Goal: Task Accomplishment & Management: Manage account settings

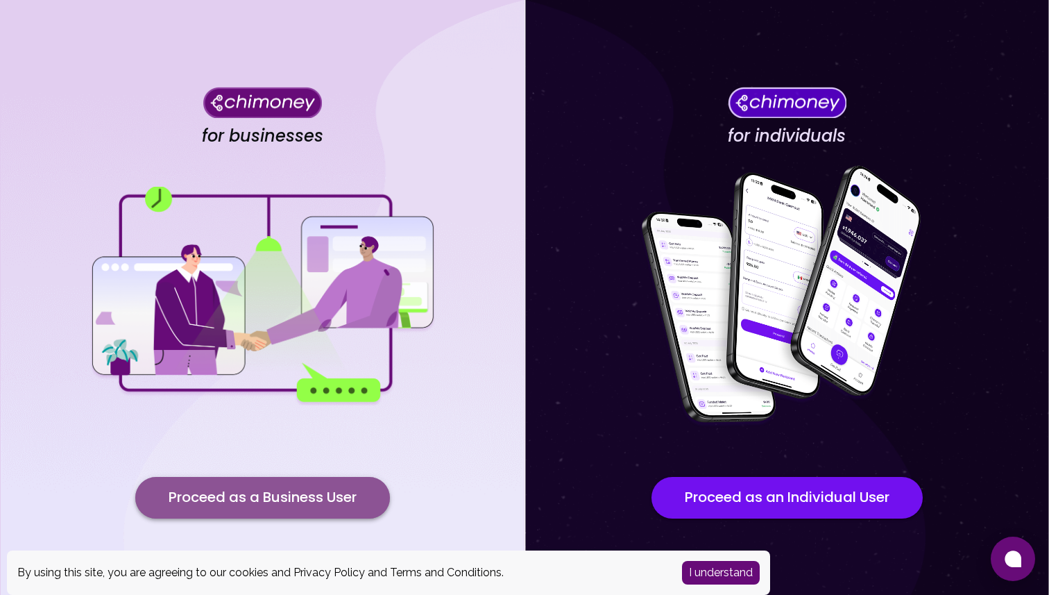
click at [332, 480] on button "Proceed as a Business User" at bounding box center [262, 498] width 255 height 42
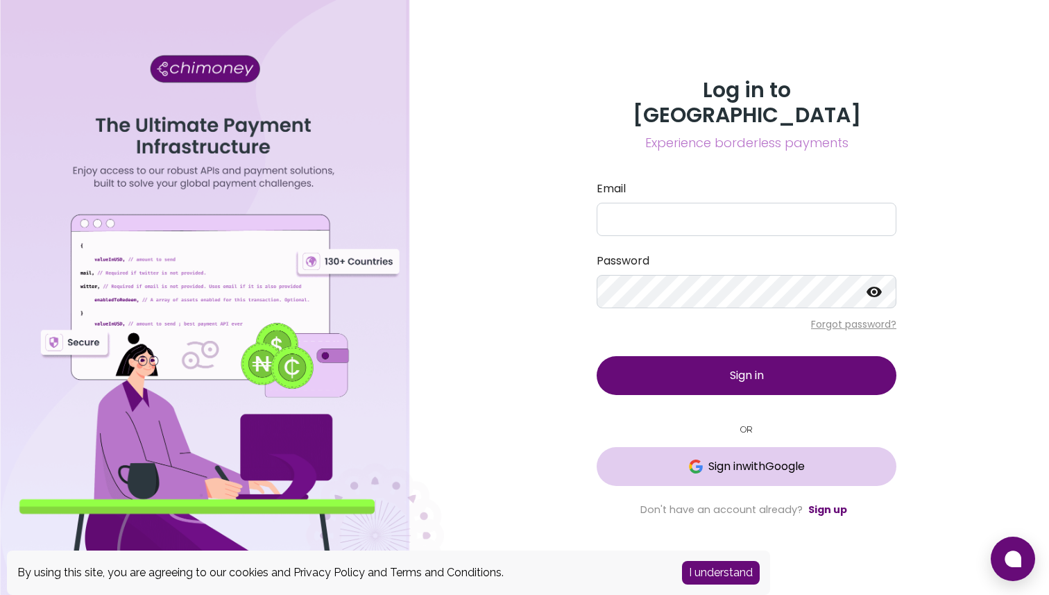
click at [734, 458] on span "Sign in with Google" at bounding box center [756, 466] width 96 height 17
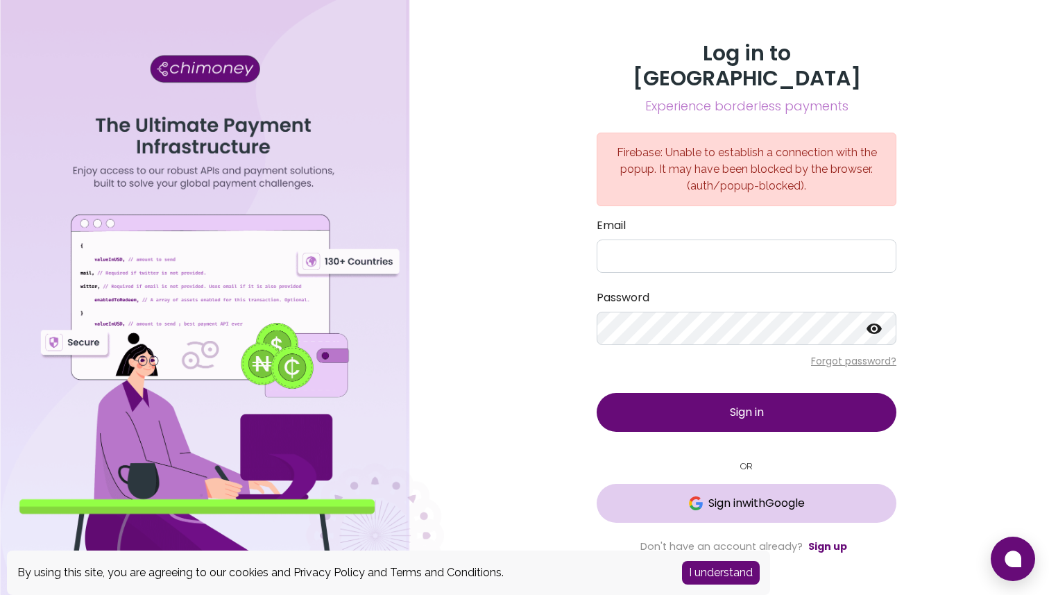
click at [783, 499] on button "Sign in with Google" at bounding box center [747, 503] width 300 height 39
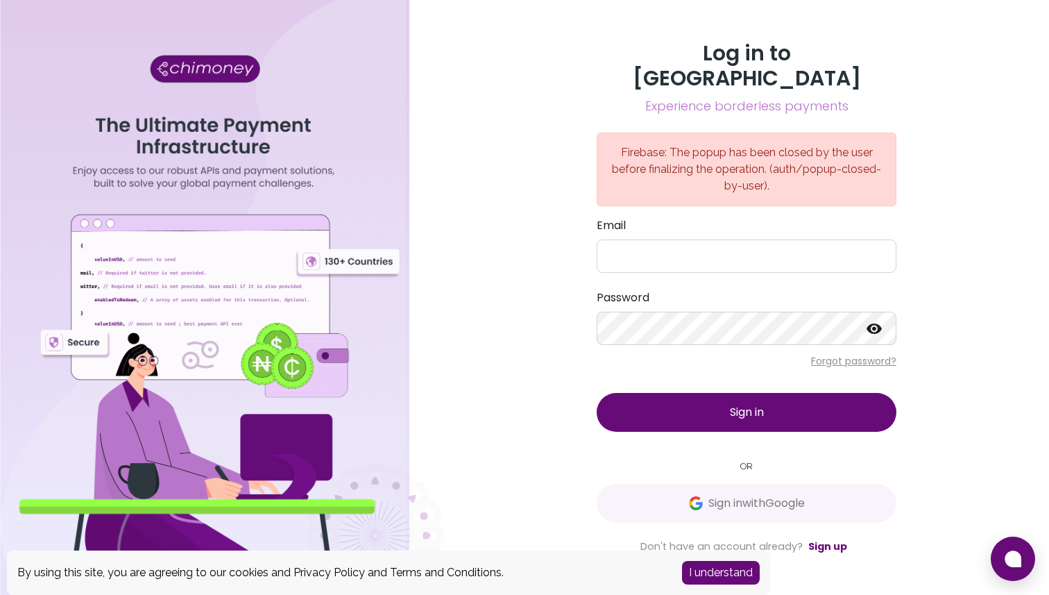
click at [746, 522] on div "Log in to Chimoney Experience borderless payments Firebase: The popup has been …" at bounding box center [746, 297] width 333 height 513
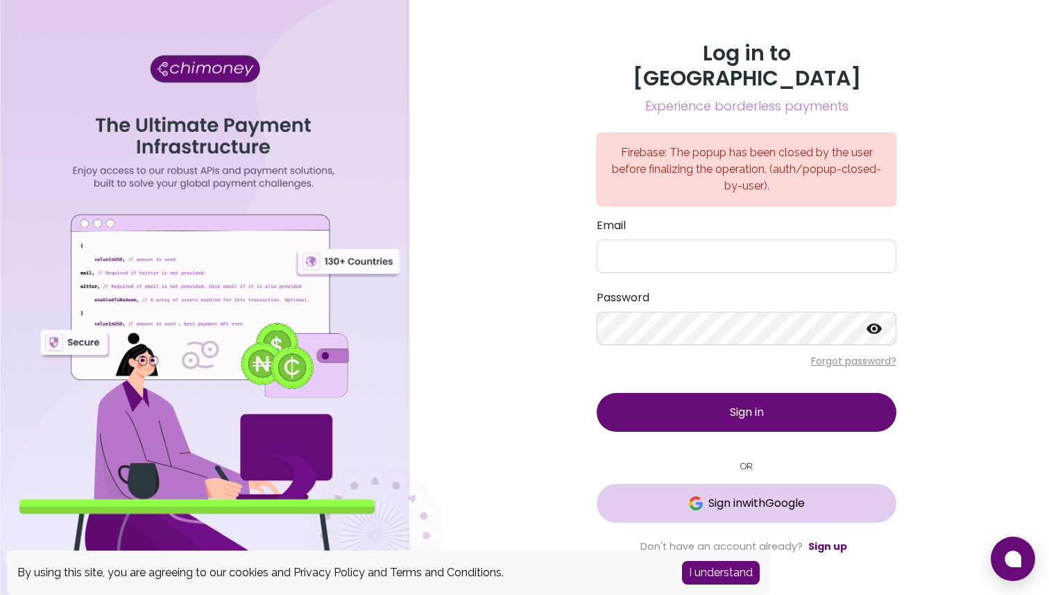
click at [747, 495] on span "Sign in with Google" at bounding box center [756, 503] width 96 height 17
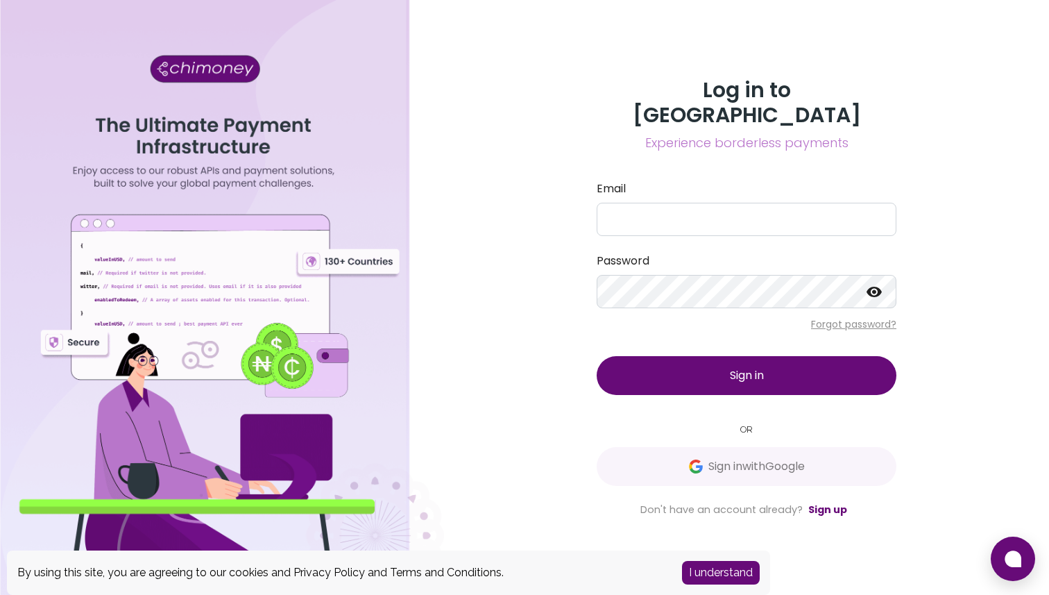
click at [707, 566] on button "I understand" at bounding box center [721, 573] width 78 height 24
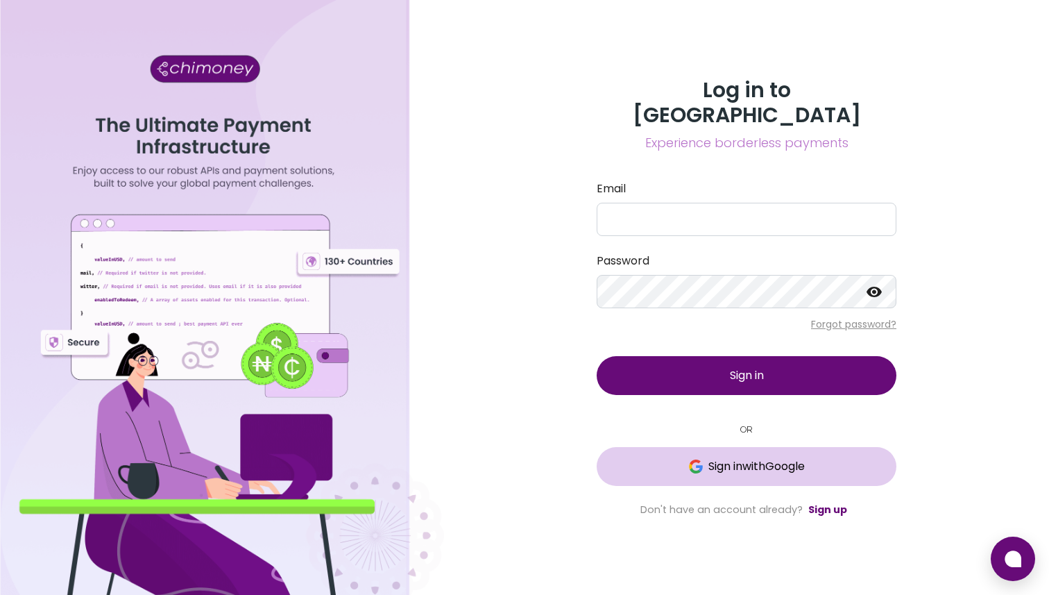
click at [733, 458] on span "Sign in with Google" at bounding box center [756, 466] width 96 height 17
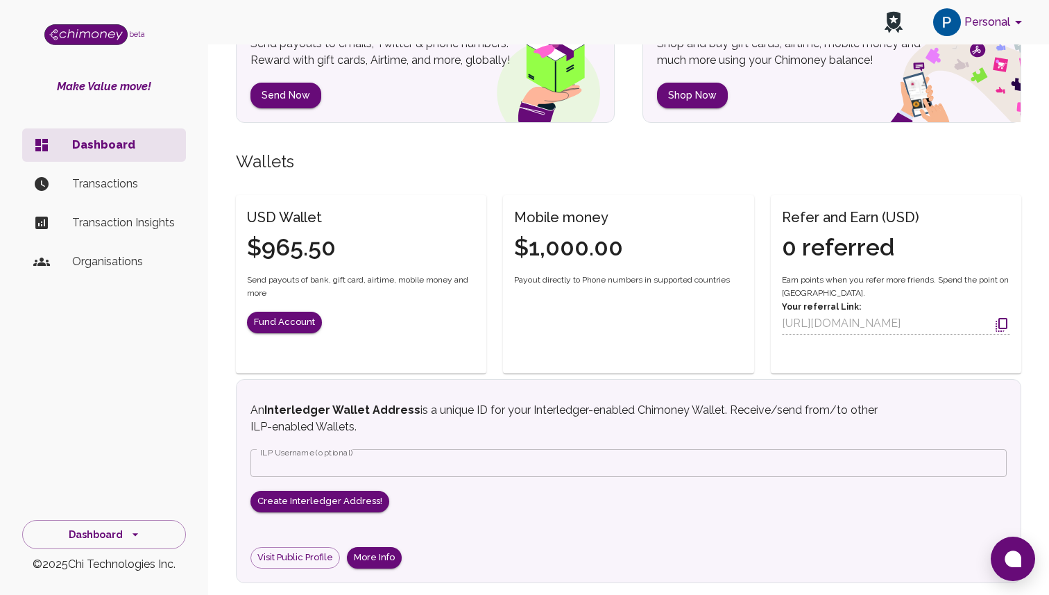
scroll to position [410, 0]
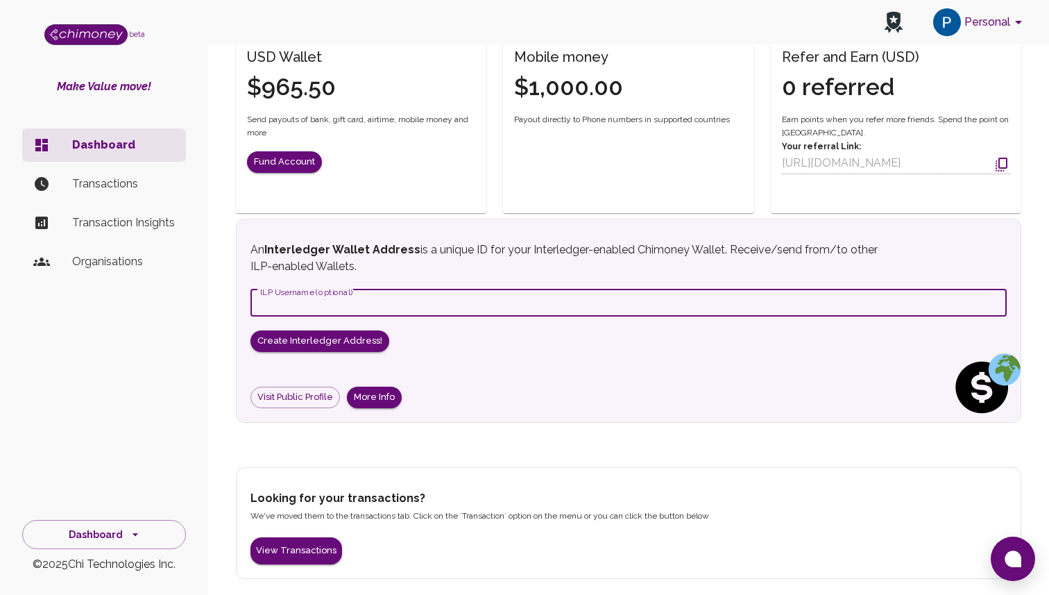
click at [333, 307] on input "ILP Username (optional)" at bounding box center [629, 303] width 756 height 28
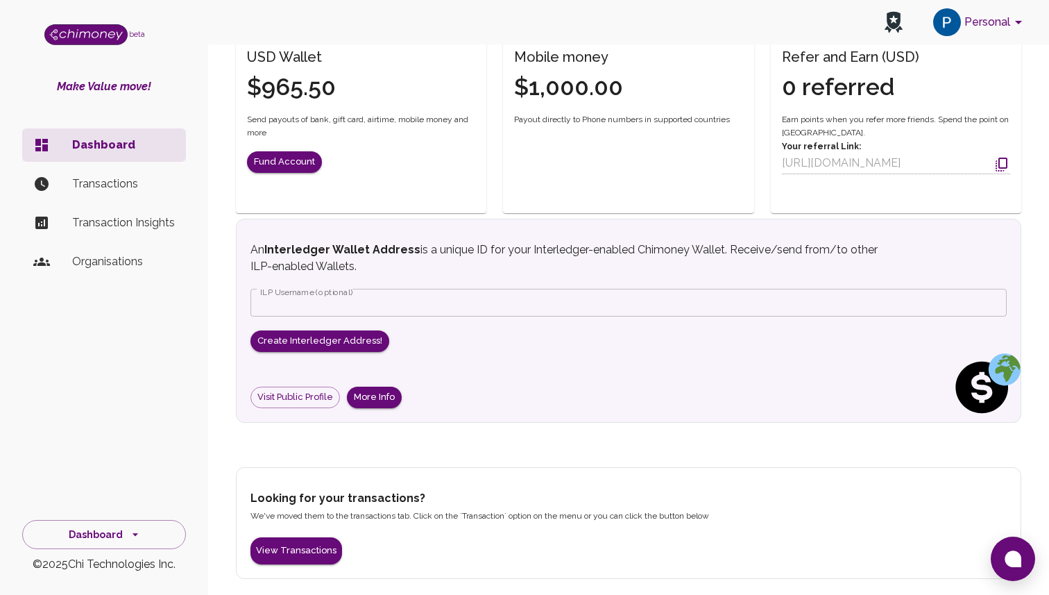
click at [124, 256] on p "Organisations" at bounding box center [123, 261] width 103 height 17
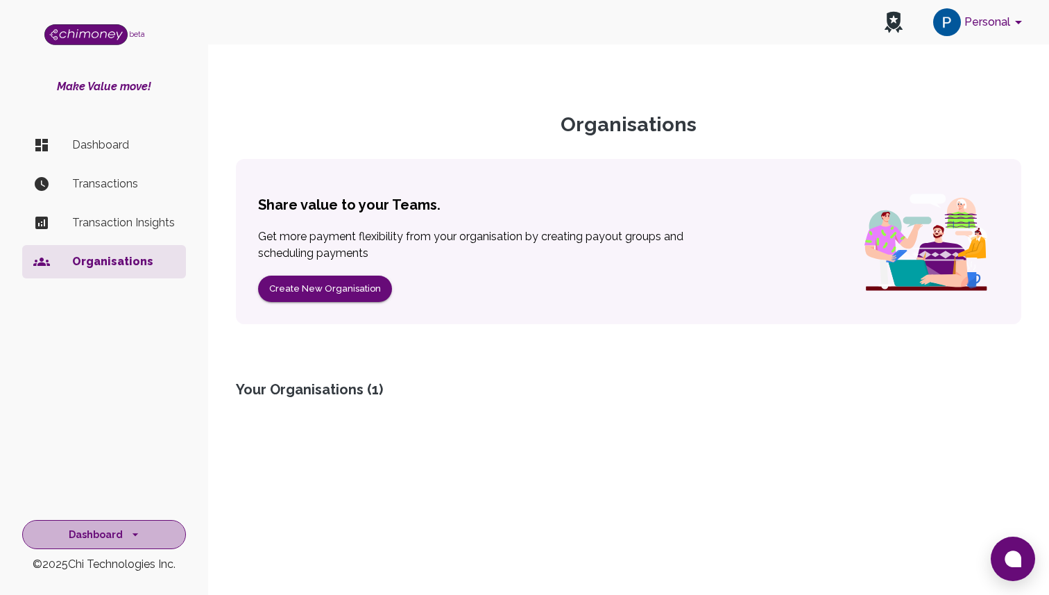
click at [128, 546] on button "Dashboard" at bounding box center [104, 535] width 164 height 30
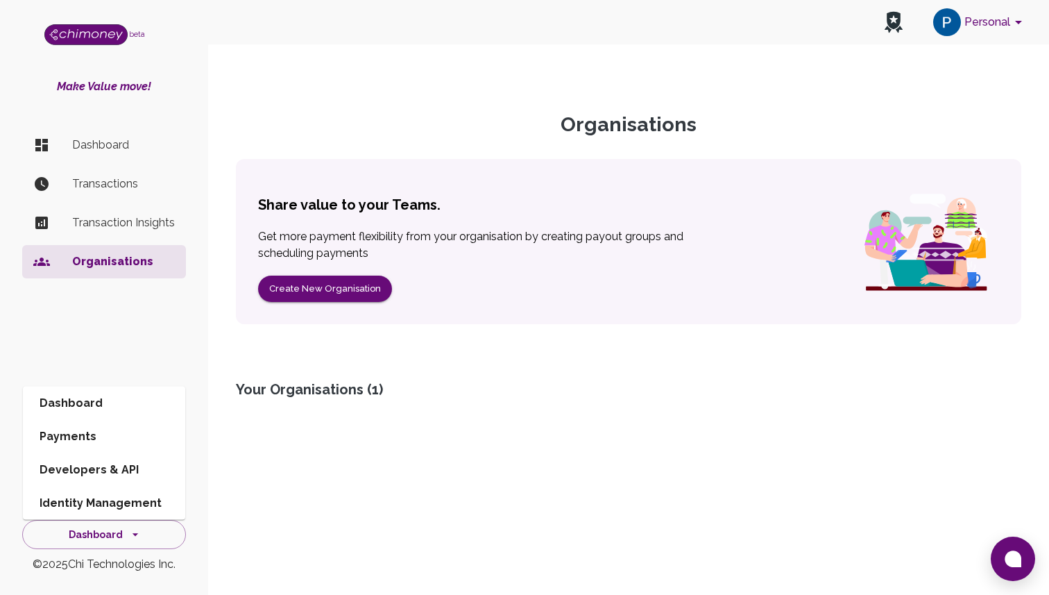
click at [135, 472] on li "Developers & API" at bounding box center [104, 469] width 162 height 33
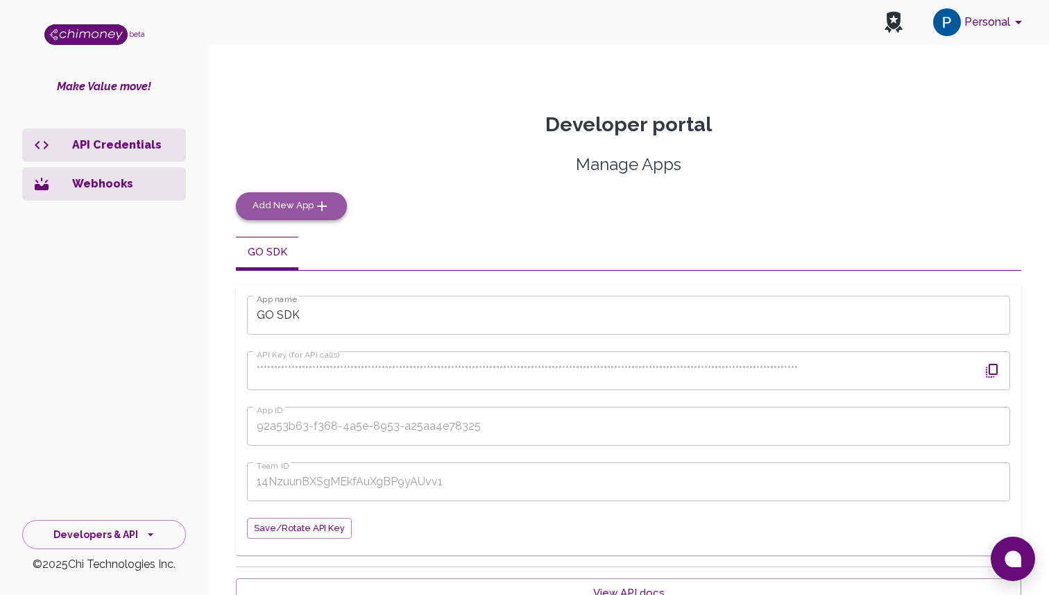
click at [307, 212] on span "Add New App" at bounding box center [283, 206] width 61 height 16
click at [334, 251] on button "App-2" at bounding box center [335, 253] width 62 height 33
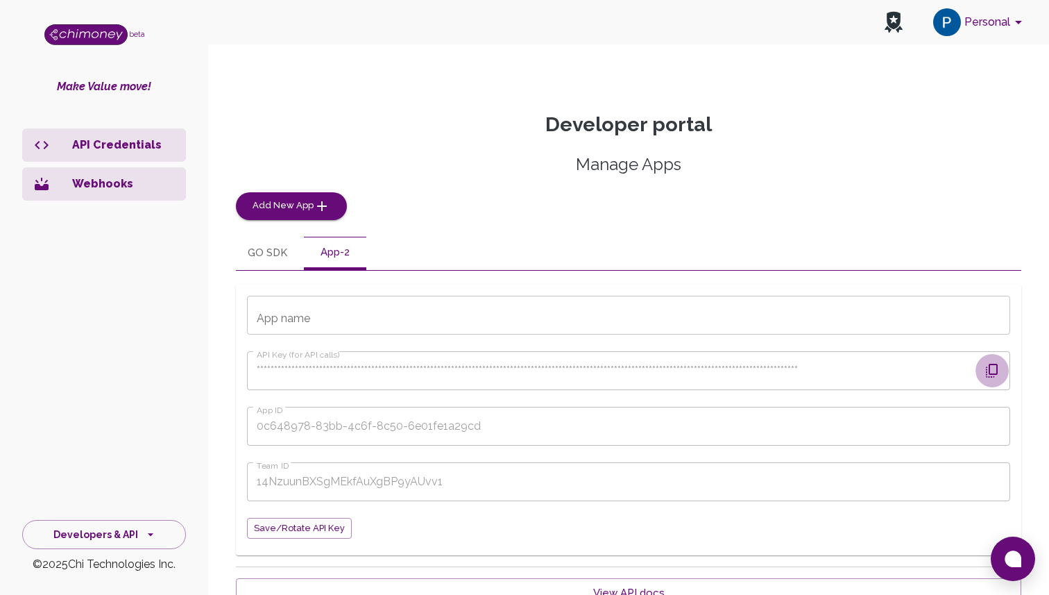
click at [998, 373] on icon "button" at bounding box center [992, 370] width 17 height 17
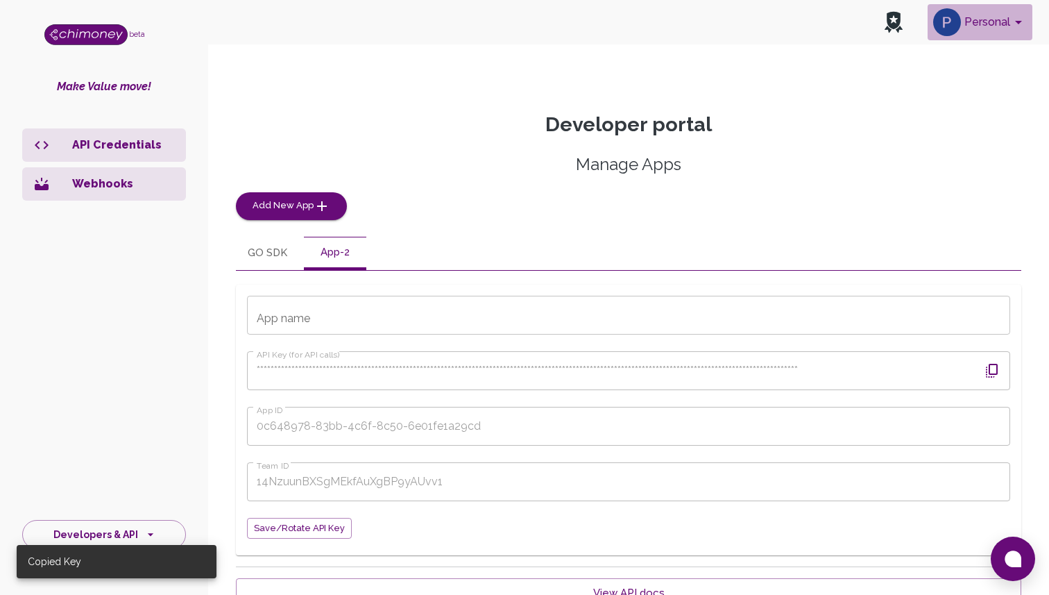
click at [994, 23] on button "Personal" at bounding box center [980, 22] width 105 height 36
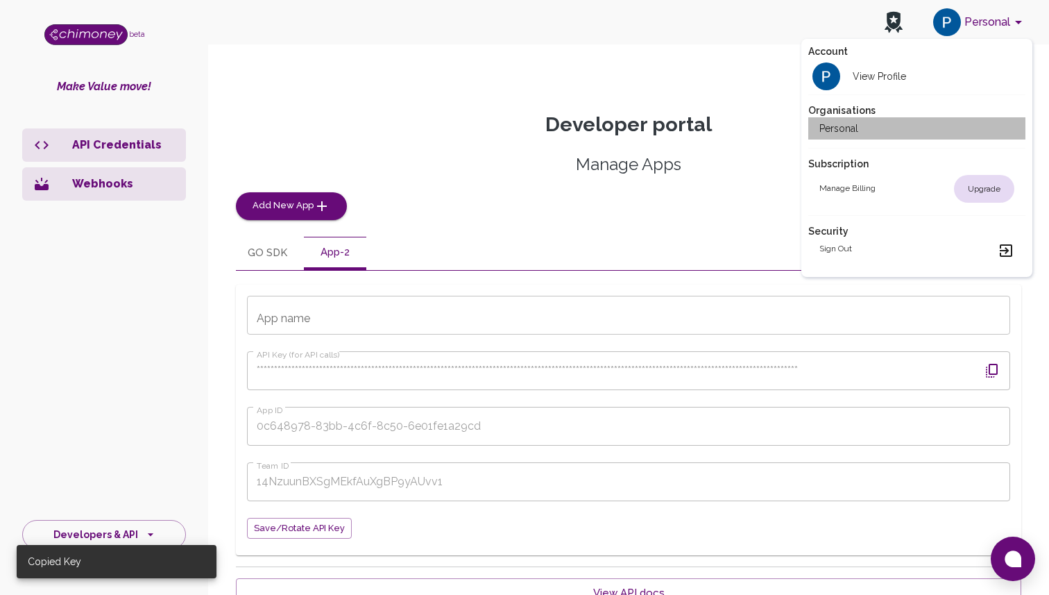
click at [882, 132] on li "Personal" at bounding box center [916, 128] width 217 height 22
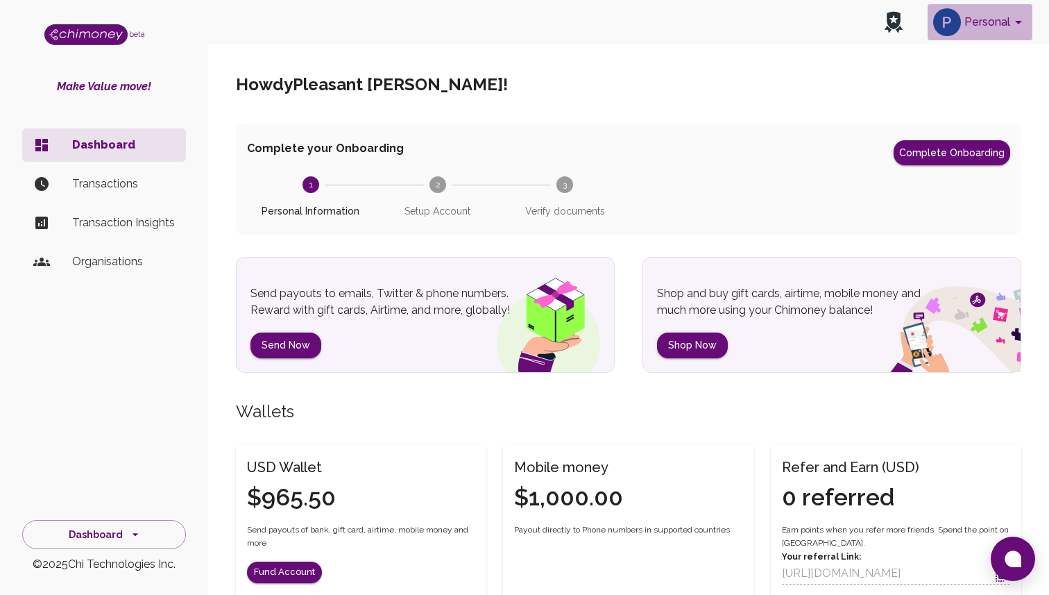
click at [991, 18] on button "Personal" at bounding box center [980, 22] width 105 height 36
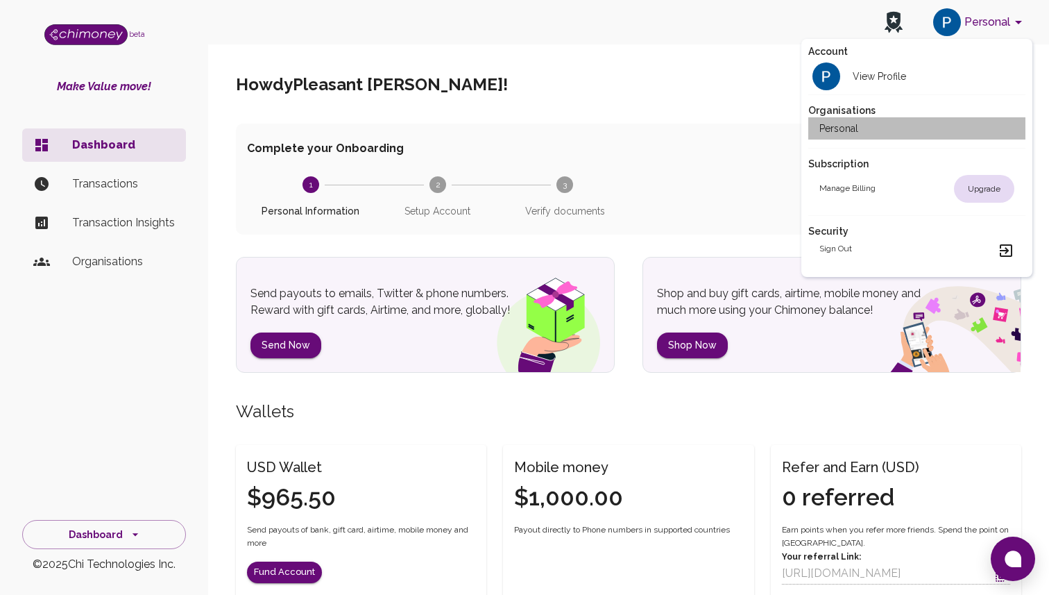
click at [914, 126] on li "Personal" at bounding box center [916, 128] width 217 height 22
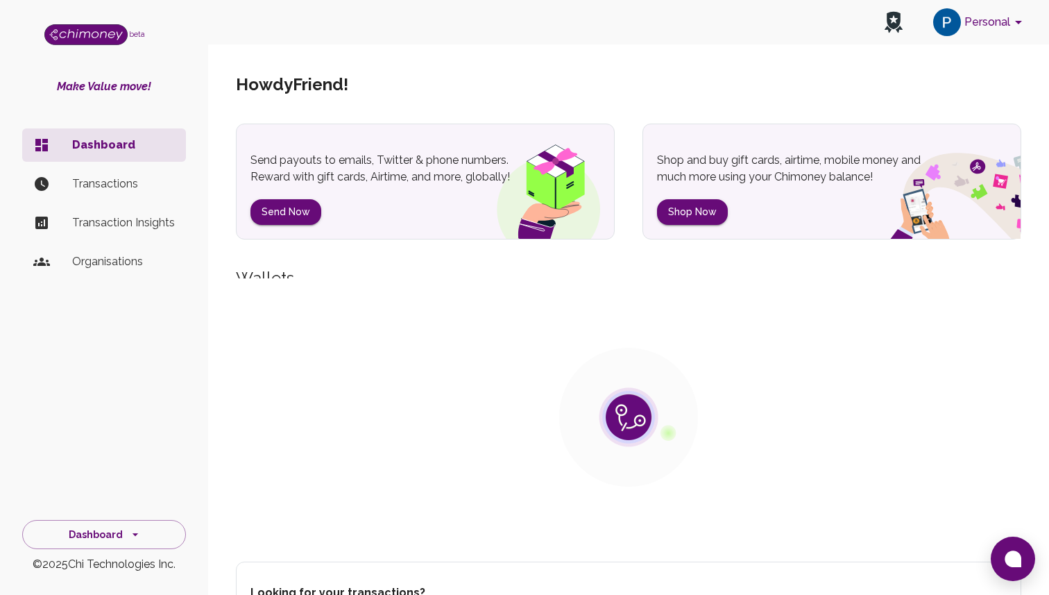
click at [969, 28] on button "Personal" at bounding box center [980, 22] width 105 height 36
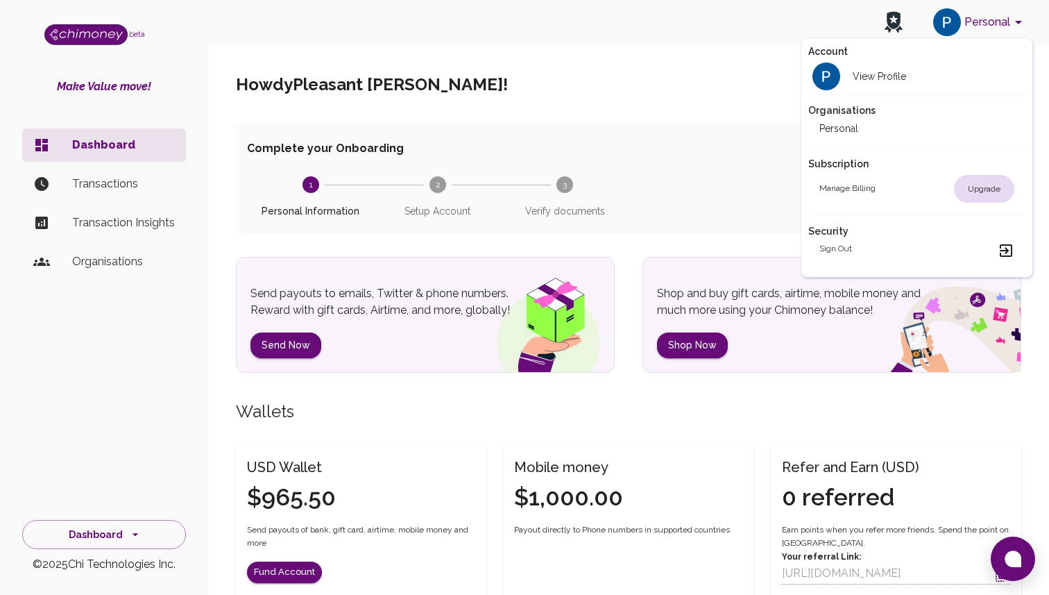
click at [143, 189] on div at bounding box center [524, 297] width 1049 height 595
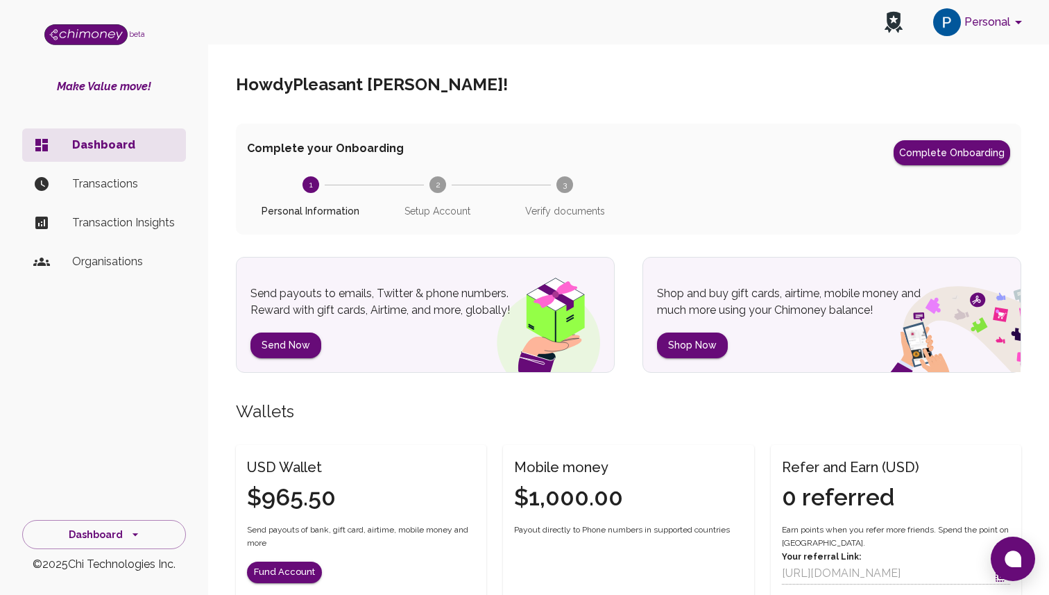
click at [134, 255] on p "Organisations" at bounding box center [123, 261] width 103 height 17
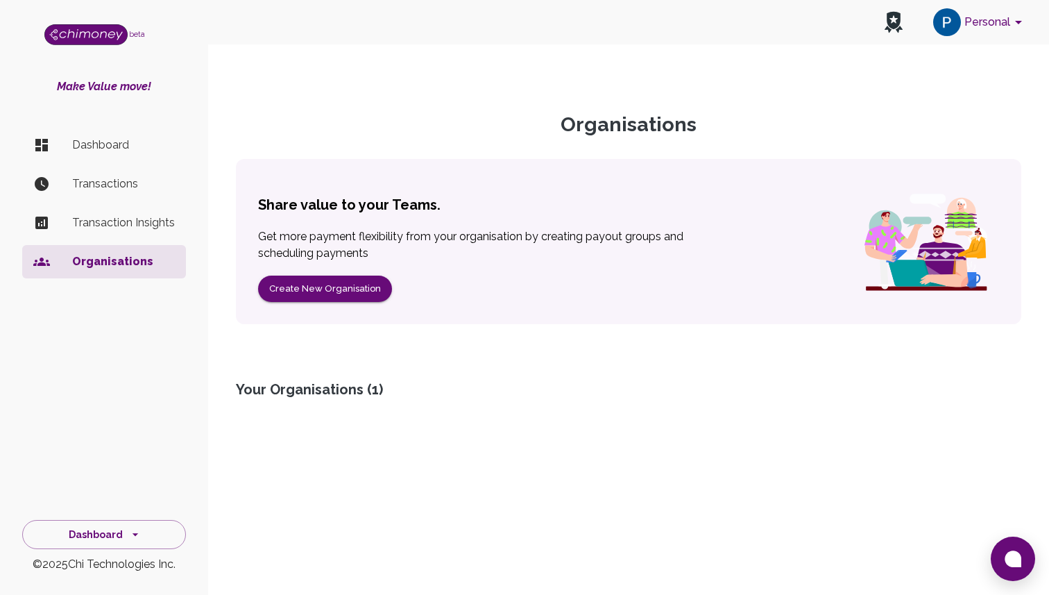
click at [353, 432] on div "Organisations Share value to your Teams. Get more payment flexibility from your…" at bounding box center [628, 290] width 819 height 357
click at [328, 393] on div "Your Organisations ( 1 )" at bounding box center [629, 389] width 786 height 19
click at [418, 445] on div "Organisations Share value to your Teams. Get more payment flexibility from your…" at bounding box center [628, 290] width 819 height 357
click at [139, 189] on p "Transactions" at bounding box center [123, 184] width 103 height 17
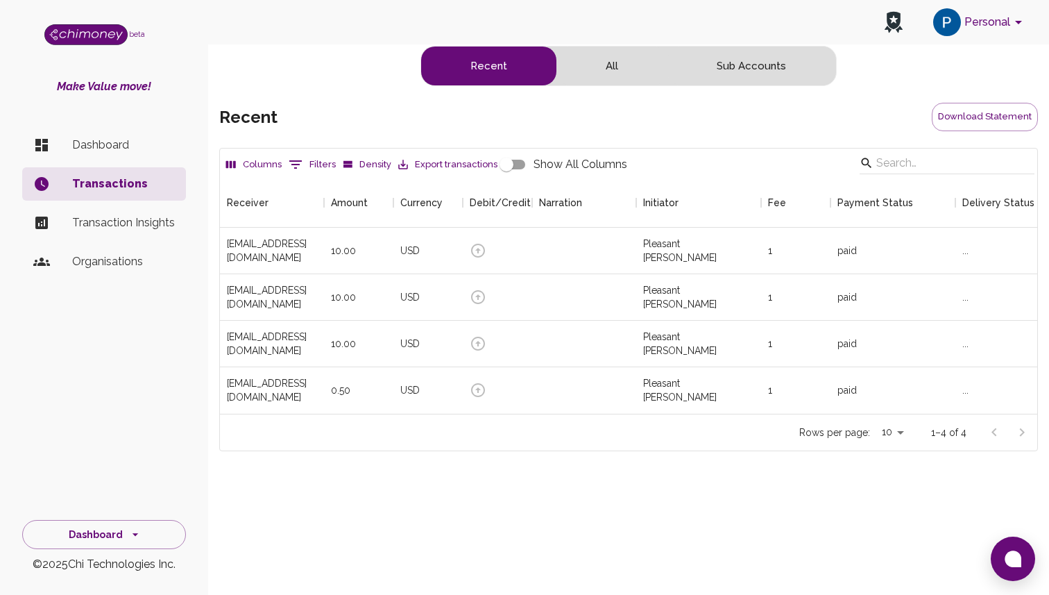
scroll to position [236, 817]
click at [139, 143] on p "Dashboard" at bounding box center [123, 145] width 103 height 17
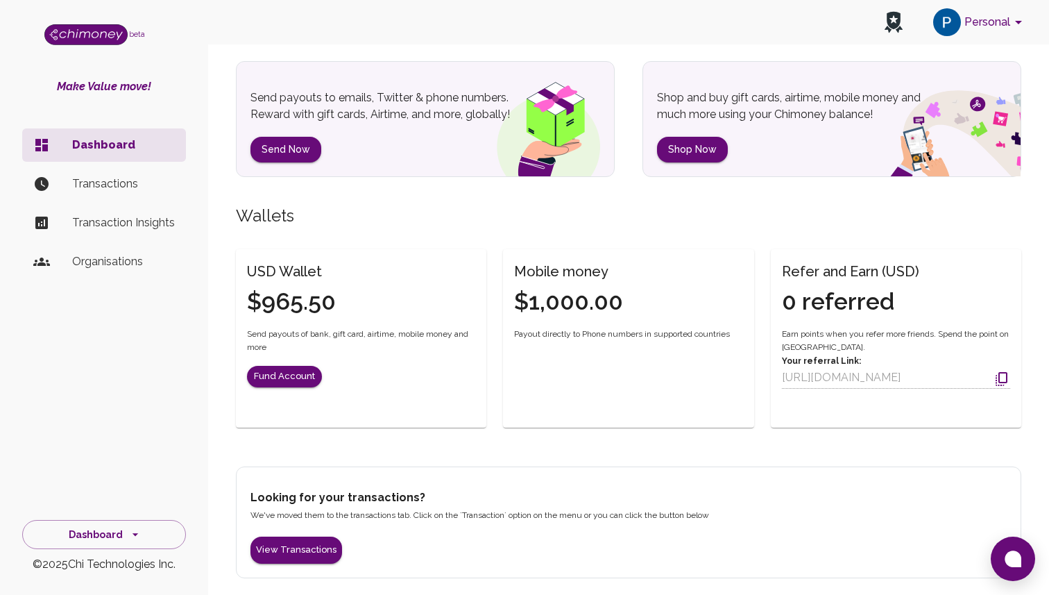
scroll to position [410, 0]
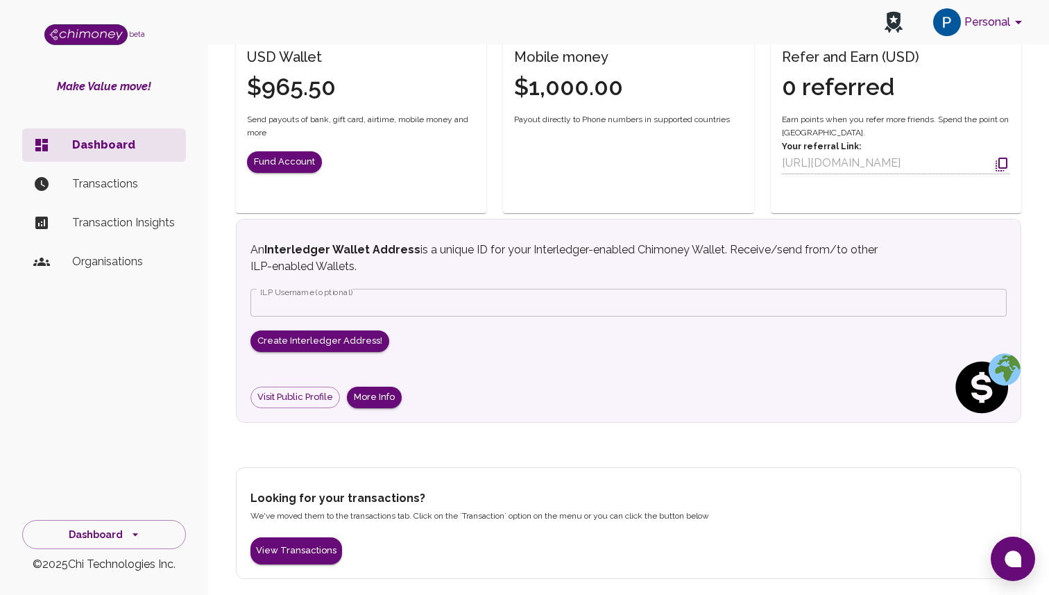
click at [402, 308] on input "ILP Username (optional)" at bounding box center [629, 303] width 756 height 28
click at [291, 550] on button "View Transactions" at bounding box center [297, 550] width 92 height 27
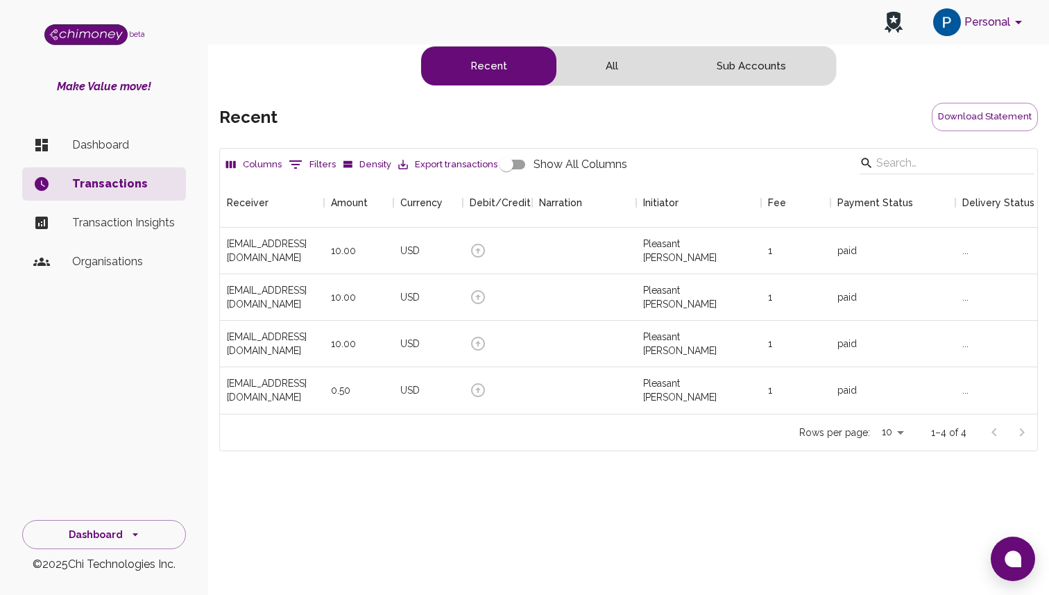
scroll to position [236, 817]
click at [784, 71] on button "Sub Accounts" at bounding box center [752, 65] width 168 height 39
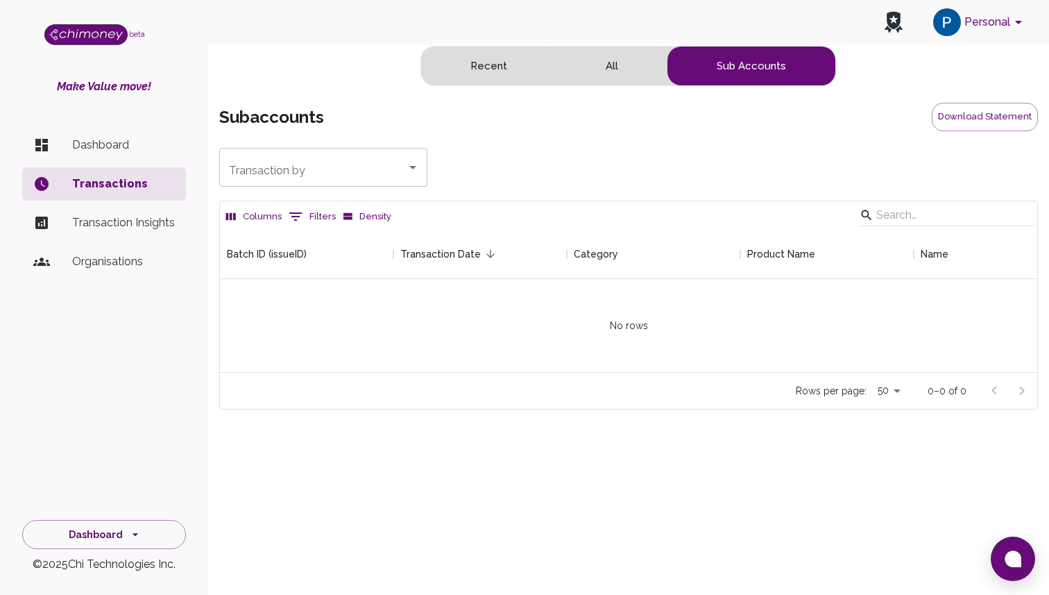
scroll to position [143, 817]
click at [949, 17] on img "account of current user" at bounding box center [947, 22] width 28 height 28
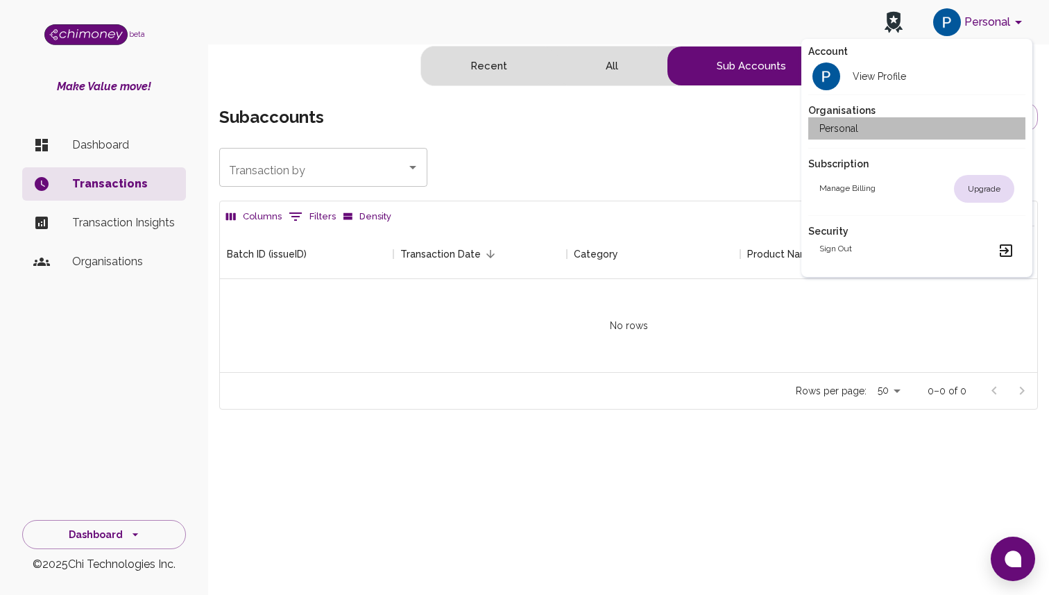
click at [877, 137] on li "Personal" at bounding box center [916, 128] width 217 height 22
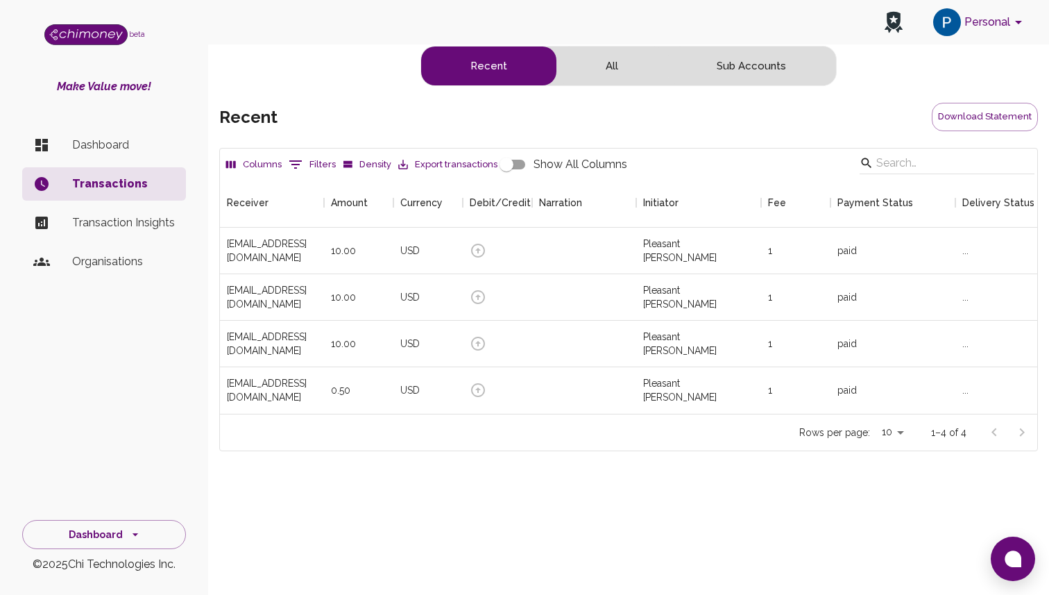
scroll to position [236, 817]
click at [754, 69] on button "Sub Accounts" at bounding box center [752, 65] width 168 height 39
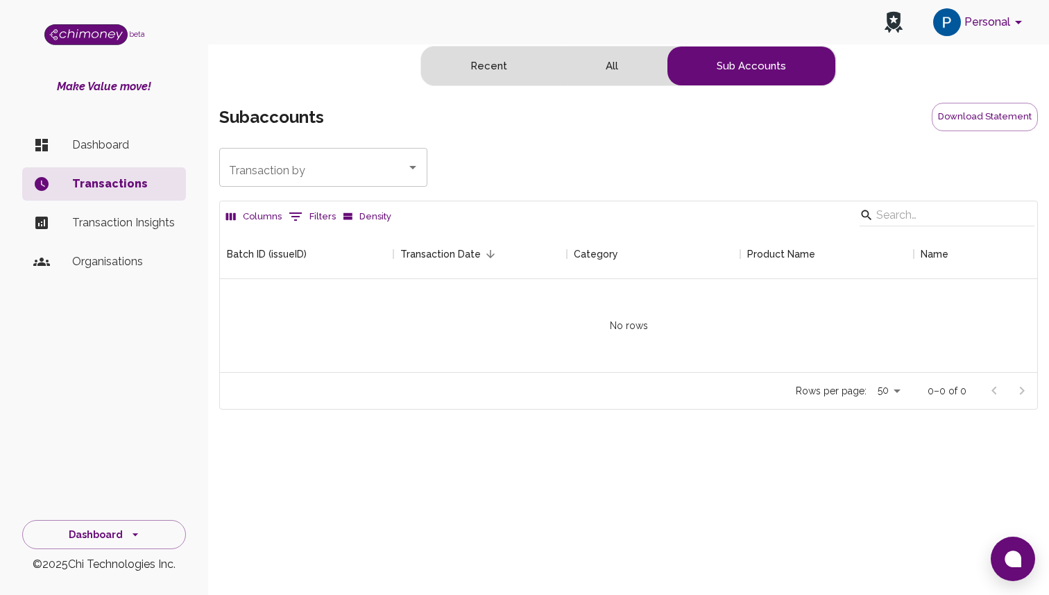
scroll to position [143, 817]
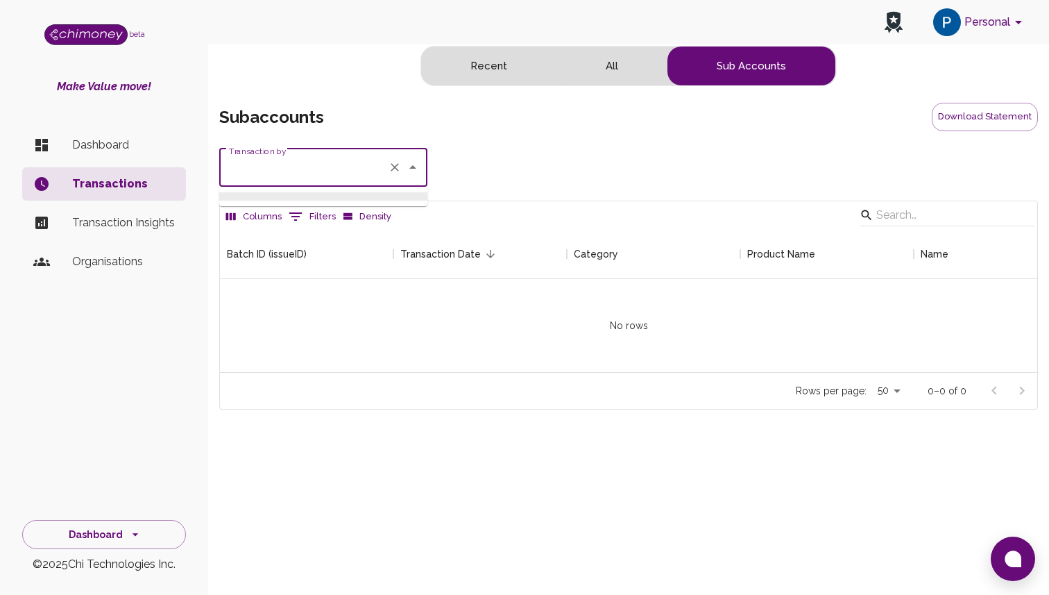
click at [339, 174] on input "Transaction by" at bounding box center [304, 167] width 157 height 26
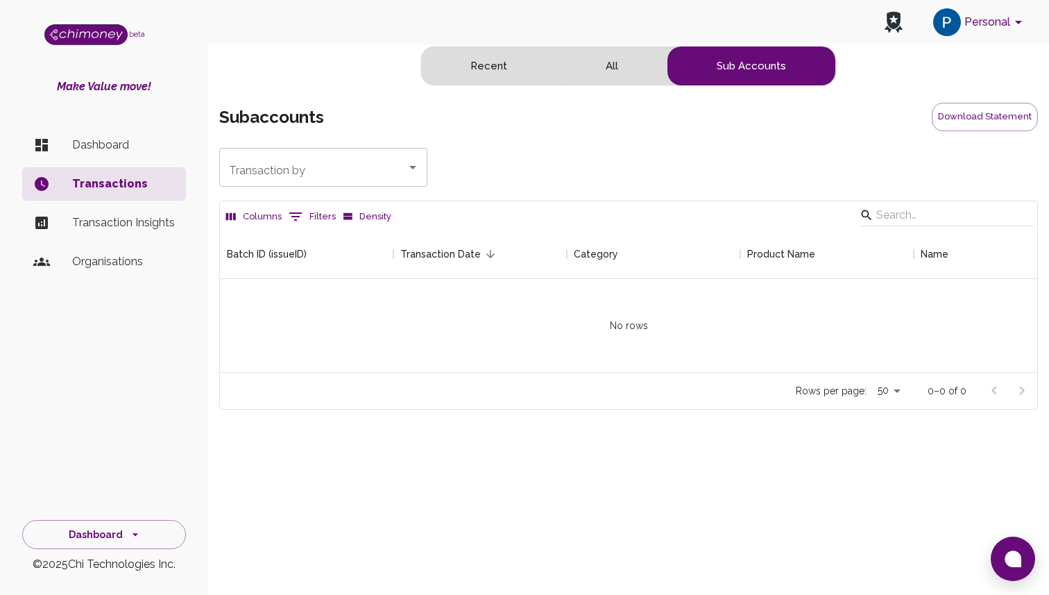
click at [470, 164] on div "Transaction by Transaction by" at bounding box center [628, 167] width 819 height 39
click at [126, 155] on li "Dashboard" at bounding box center [104, 144] width 164 height 33
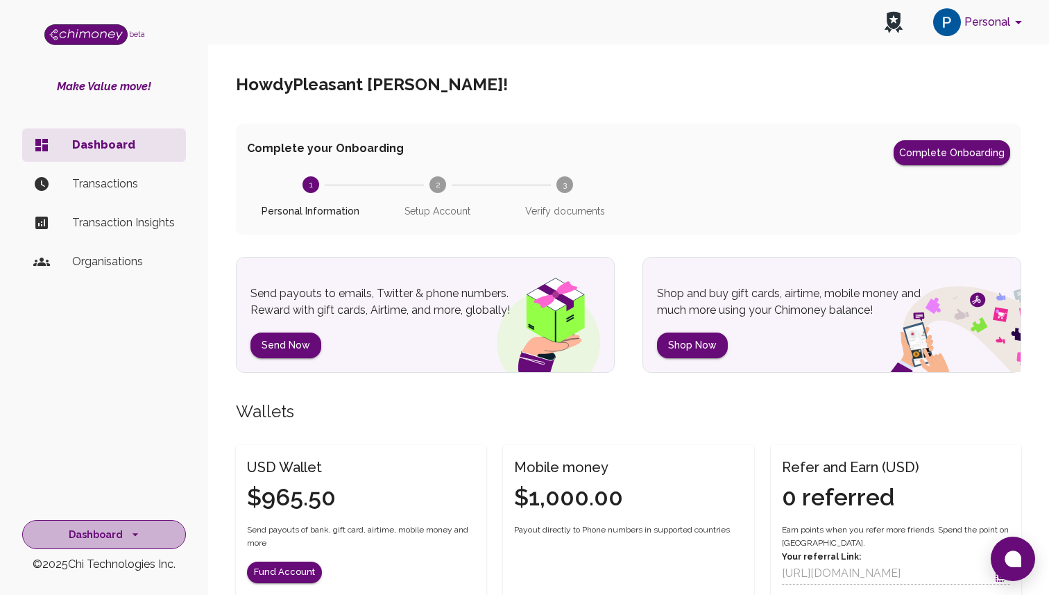
click at [142, 538] on button "Dashboard" at bounding box center [104, 535] width 164 height 30
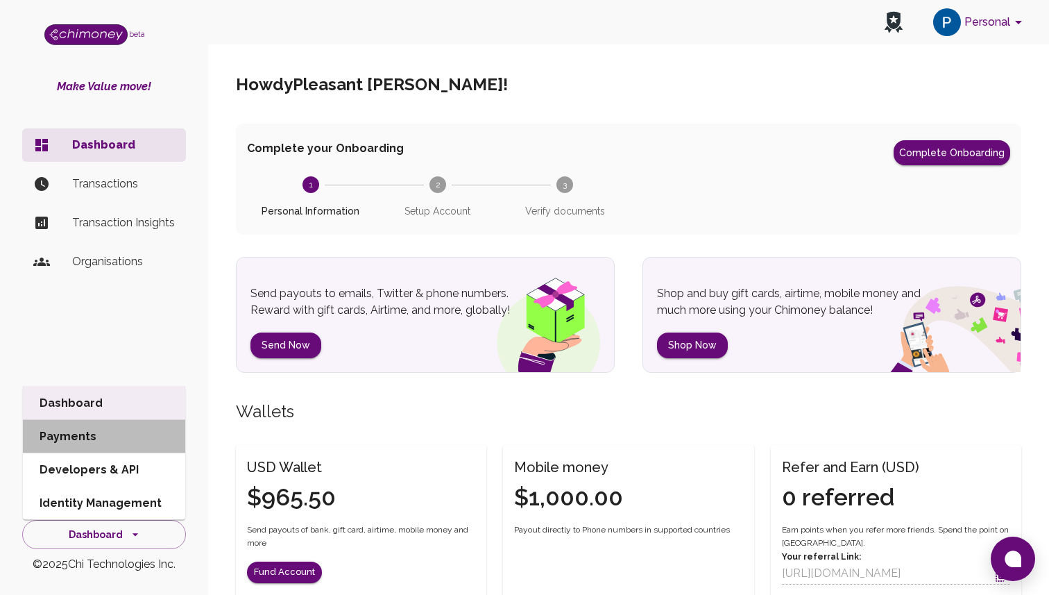
click at [134, 439] on li "Payments" at bounding box center [104, 436] width 162 height 33
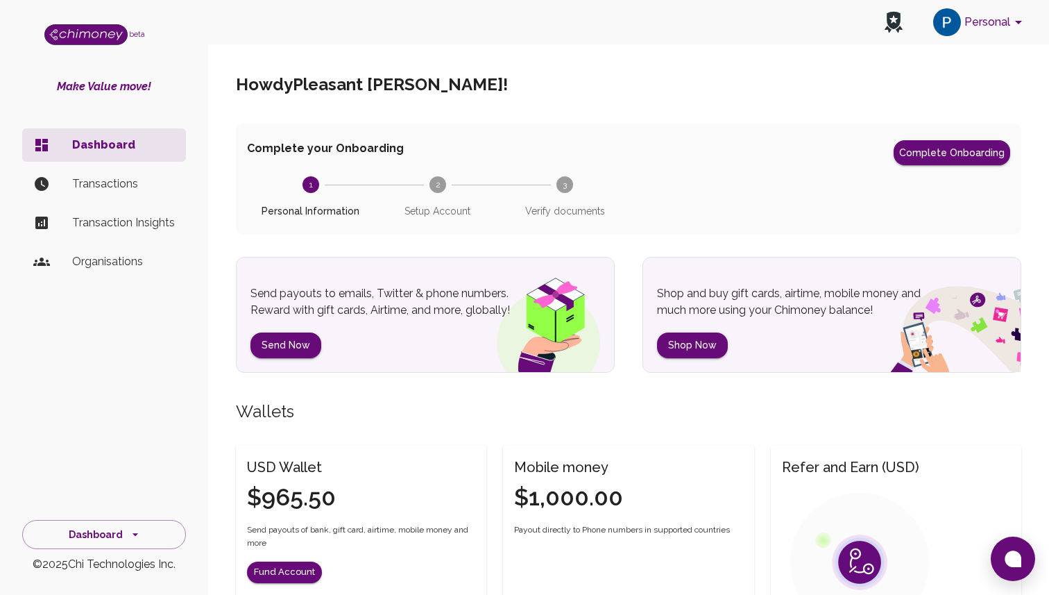
click at [125, 169] on li "Transactions" at bounding box center [104, 183] width 164 height 33
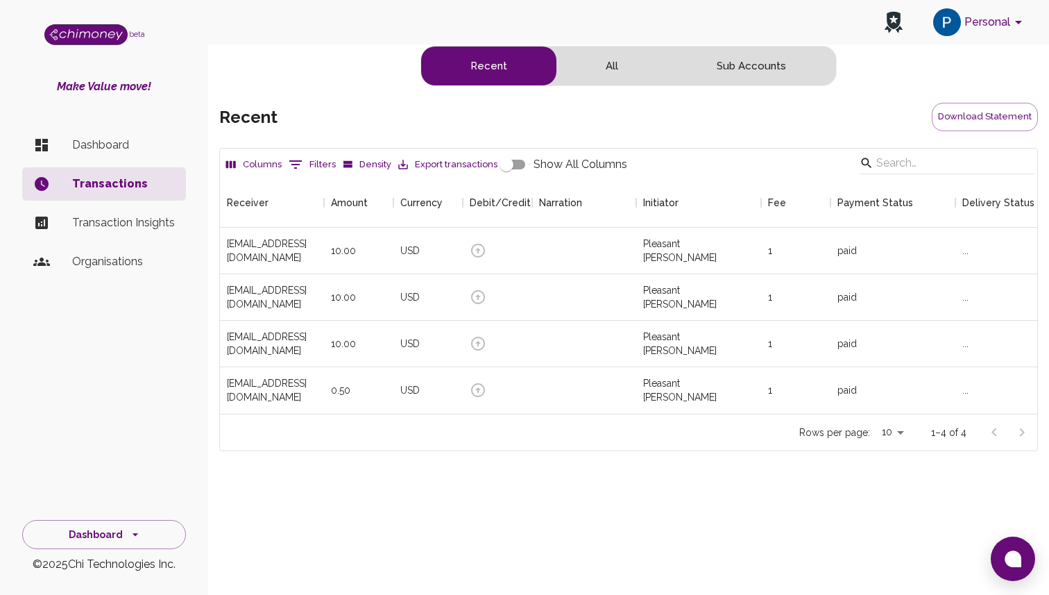
click at [135, 238] on li "Transaction Insights" at bounding box center [104, 222] width 164 height 33
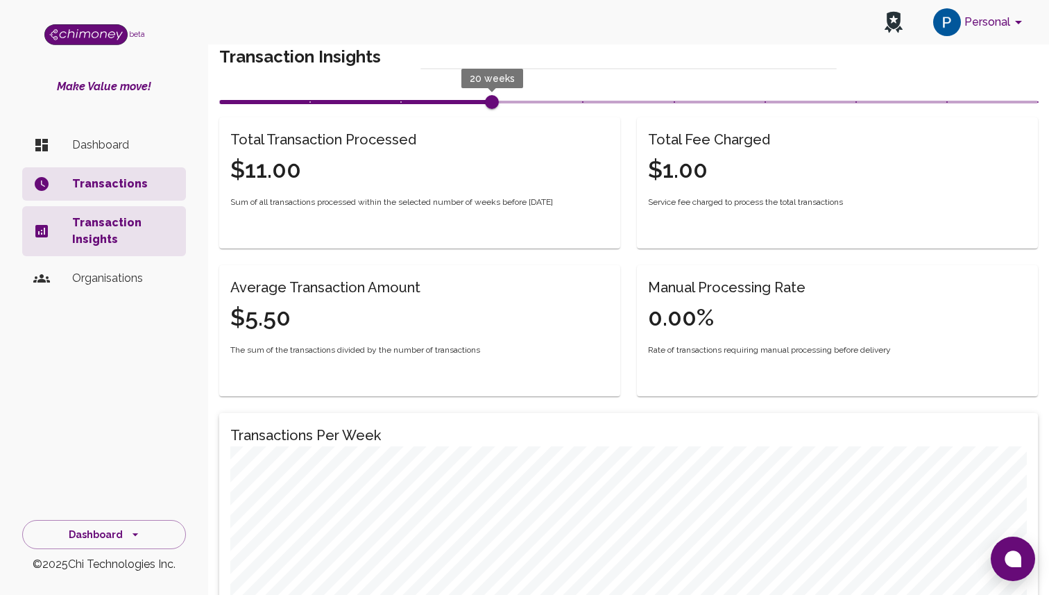
click at [95, 120] on div "Make Value move! Dashboard Transactions Transaction Insights Organisations" at bounding box center [104, 281] width 208 height 407
click at [94, 139] on p "Dashboard" at bounding box center [123, 145] width 103 height 17
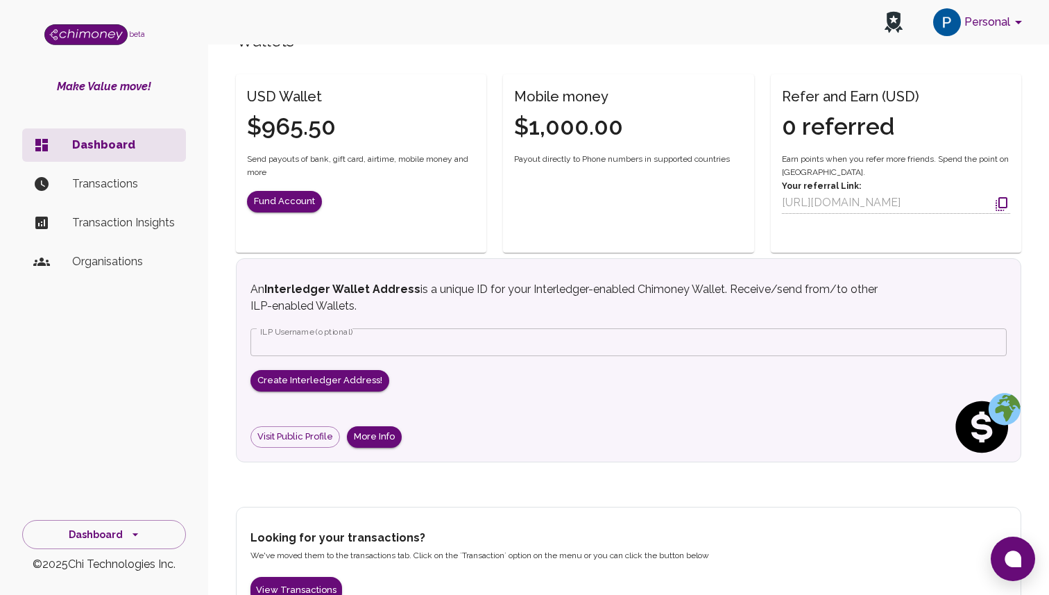
scroll to position [410, 0]
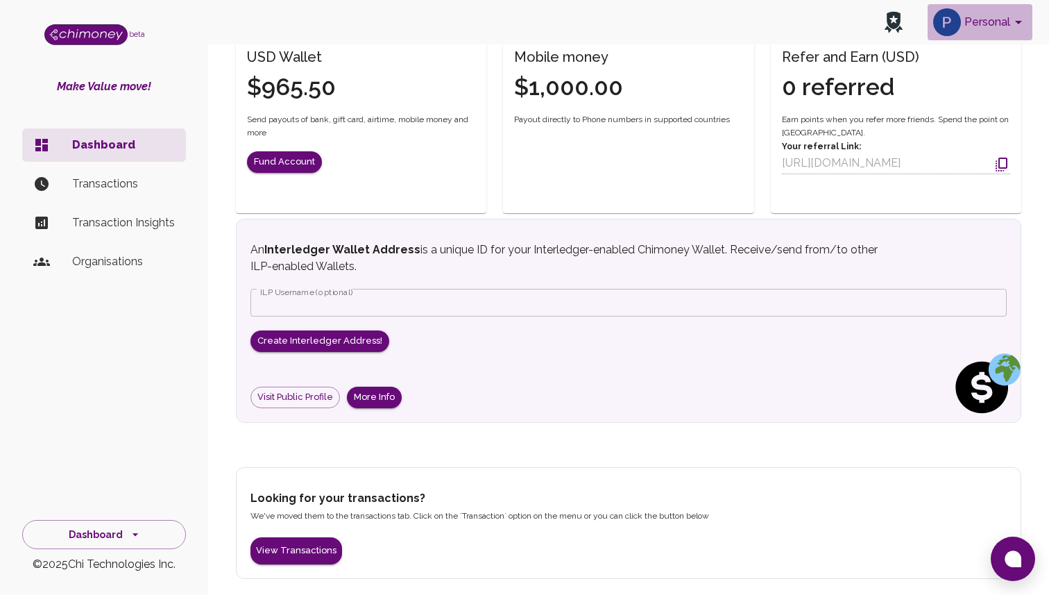
click at [983, 29] on button "Personal" at bounding box center [980, 22] width 105 height 36
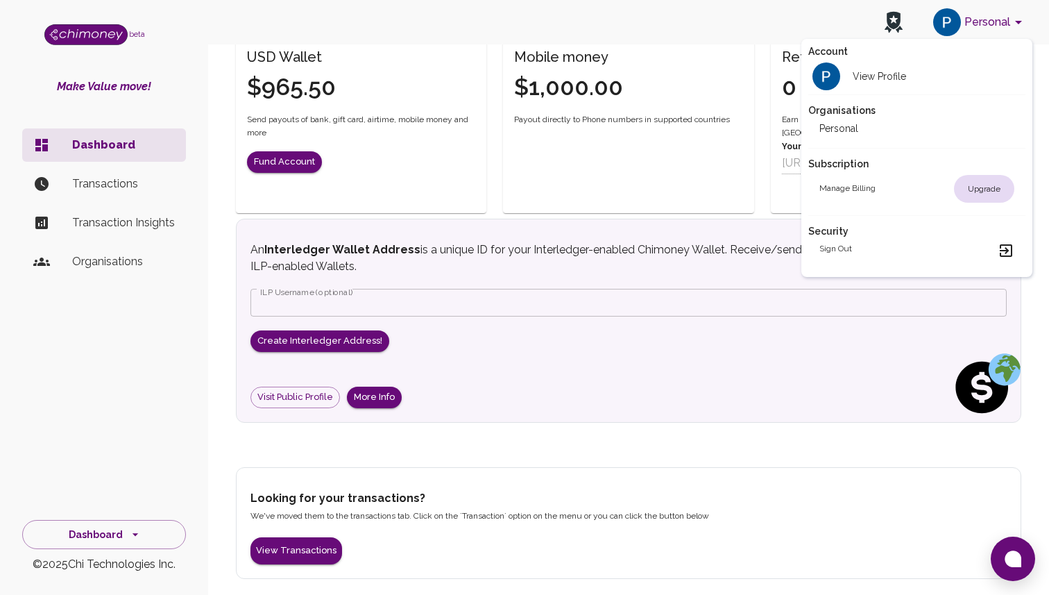
click at [942, 114] on h2 "Organisations" at bounding box center [916, 110] width 217 height 14
click at [935, 123] on li "Personal" at bounding box center [916, 128] width 217 height 22
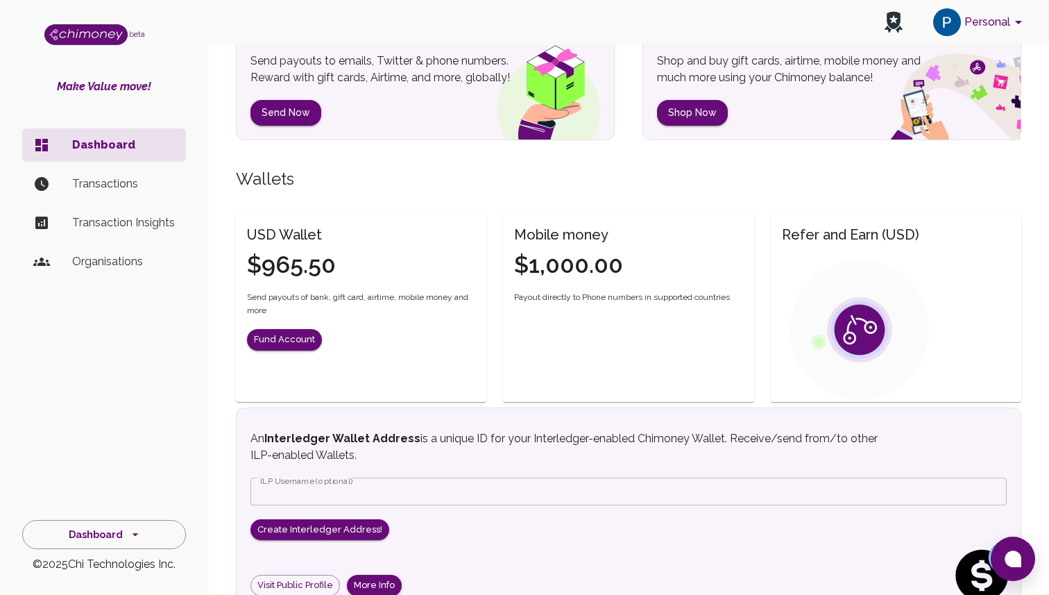
scroll to position [270, 0]
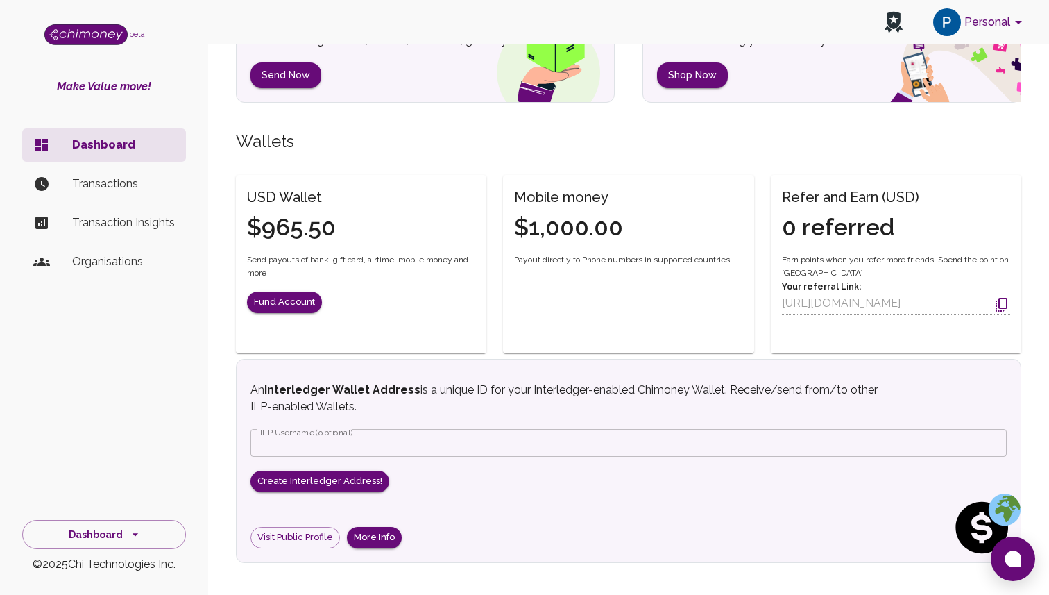
click at [85, 245] on li "Organisations" at bounding box center [104, 261] width 164 height 33
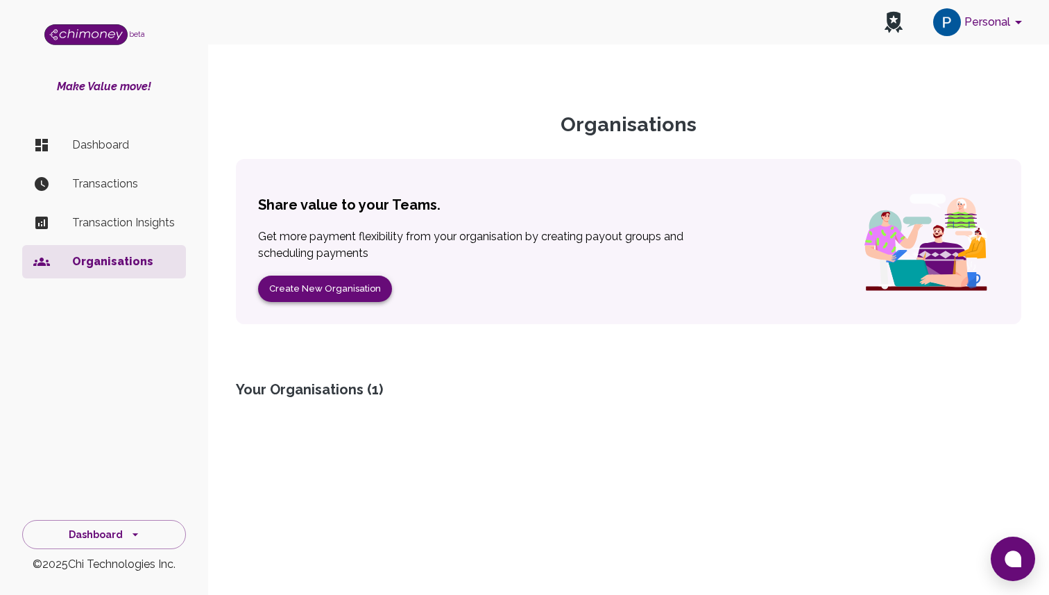
click at [355, 275] on button "Create New Organisation" at bounding box center [325, 288] width 134 height 27
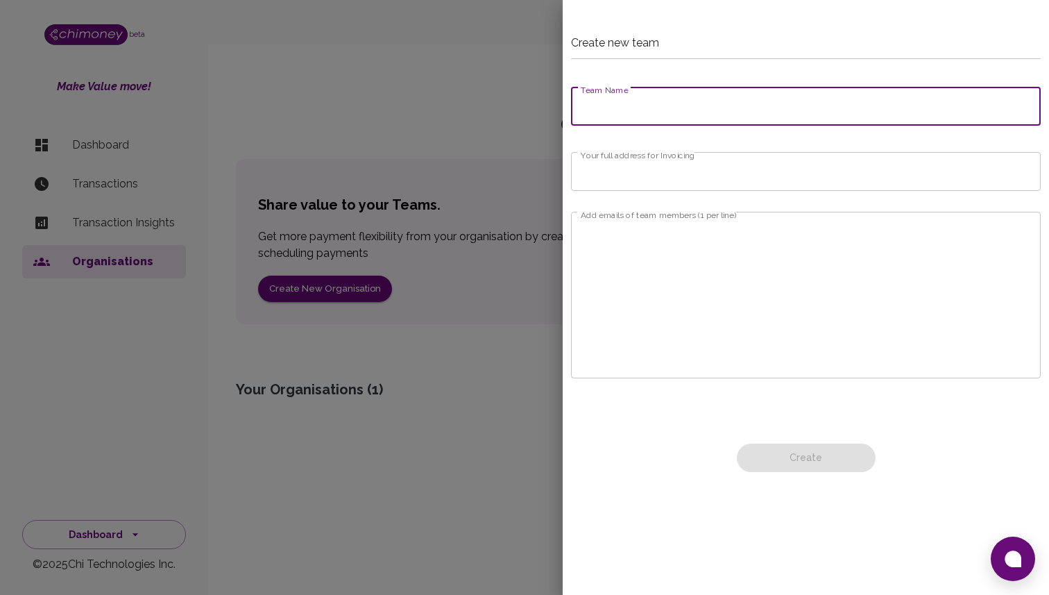
click at [706, 102] on input "Team Name" at bounding box center [806, 106] width 470 height 39
type input "Earn Buget"
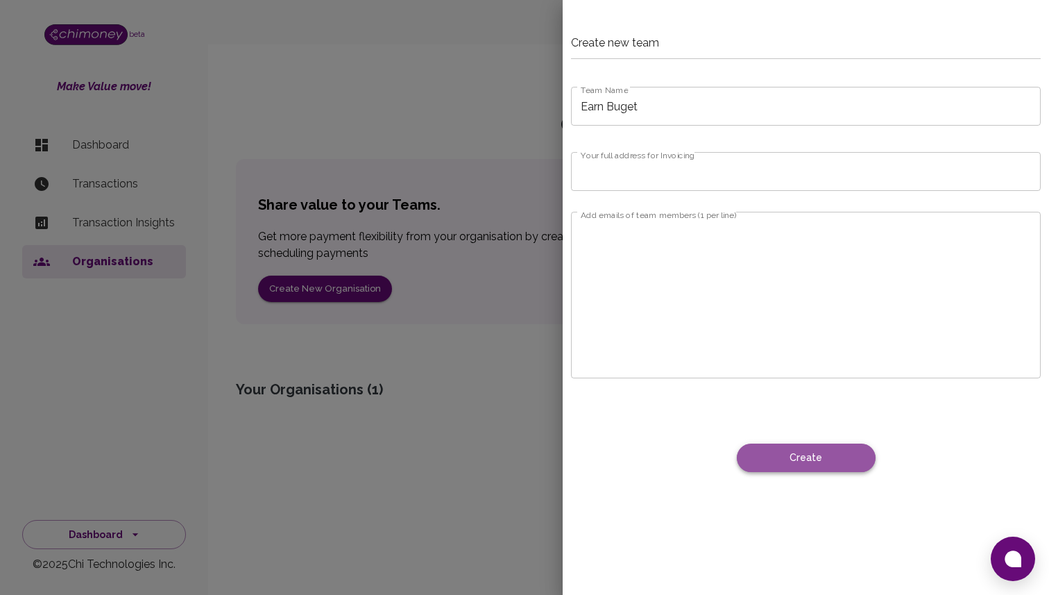
click at [876, 458] on button "Create" at bounding box center [806, 457] width 139 height 28
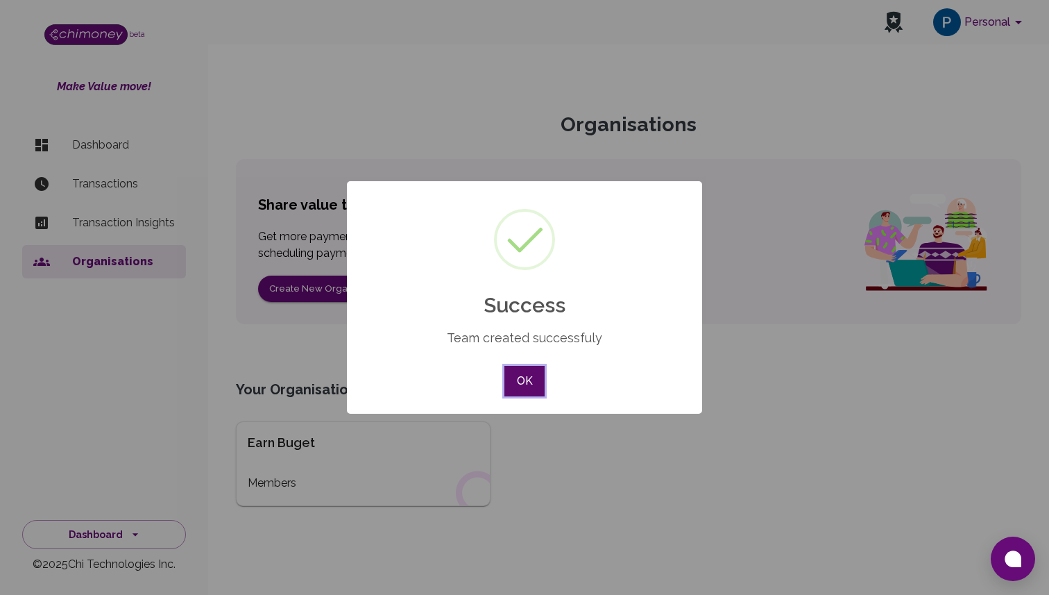
click at [520, 389] on button "OK" at bounding box center [524, 381] width 40 height 31
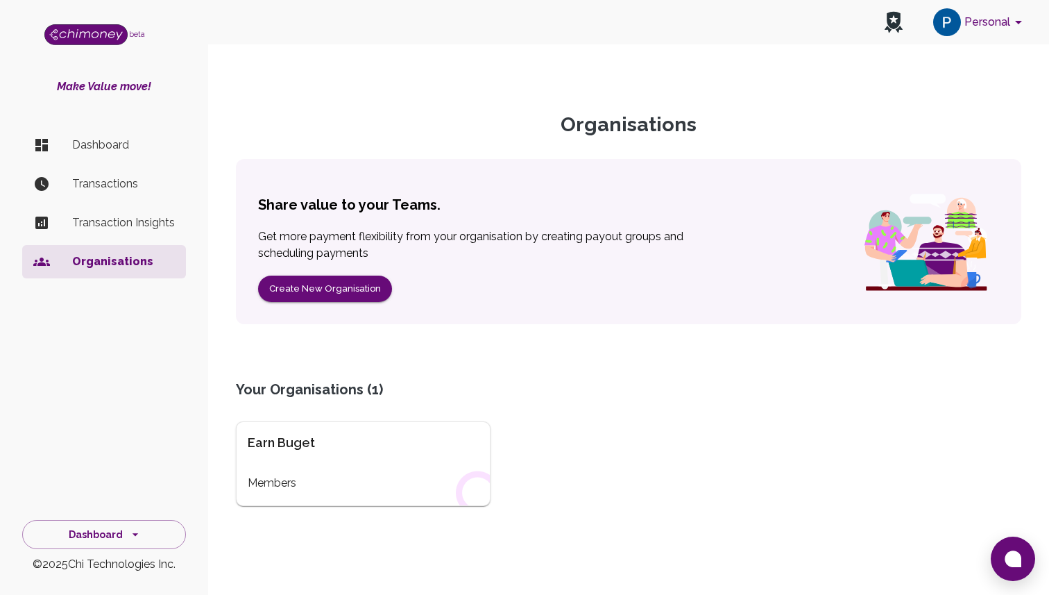
click at [971, 12] on button "Personal" at bounding box center [980, 22] width 105 height 36
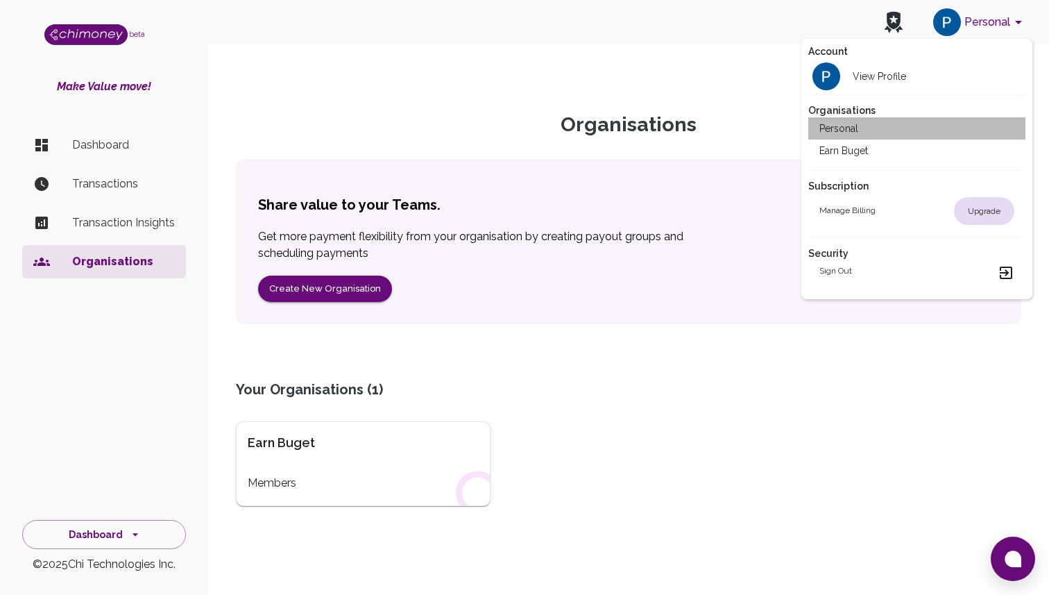
click at [873, 128] on li "Personal" at bounding box center [916, 128] width 217 height 22
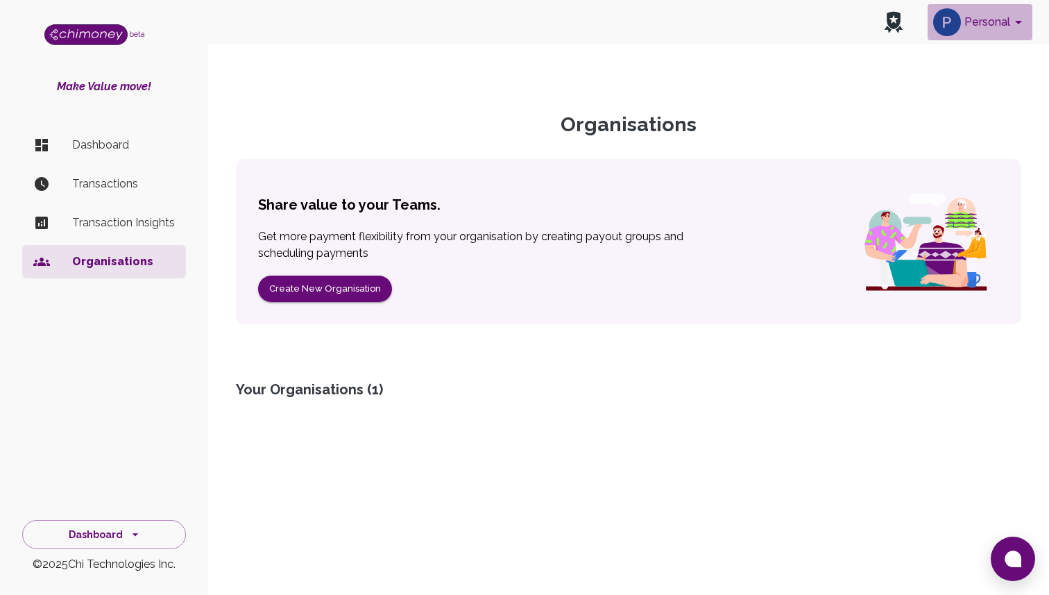
click at [989, 20] on button "Personal" at bounding box center [980, 22] width 105 height 36
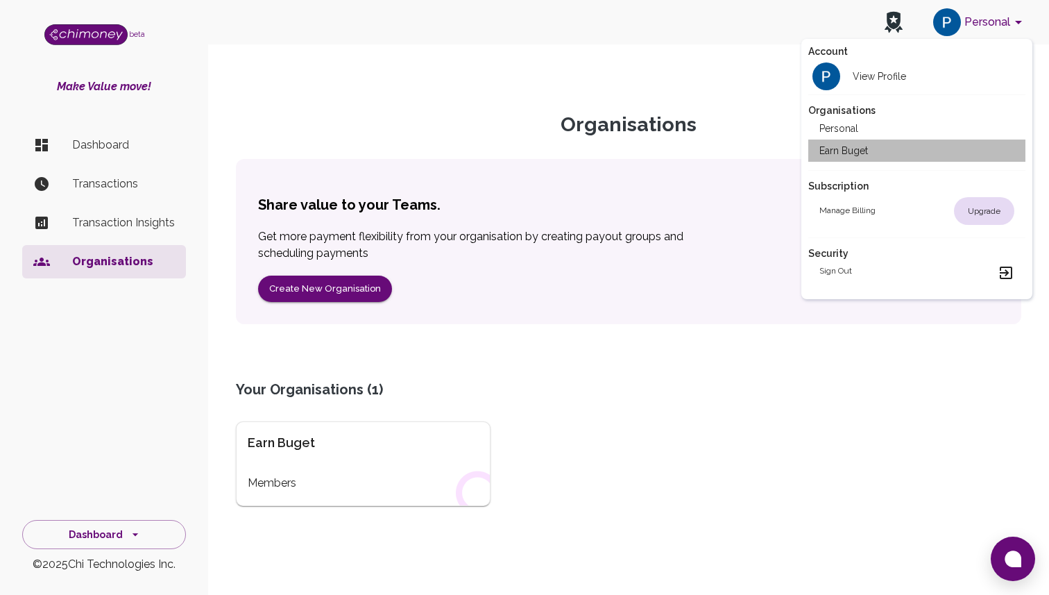
click at [889, 153] on li "Earn Buget" at bounding box center [916, 150] width 217 height 22
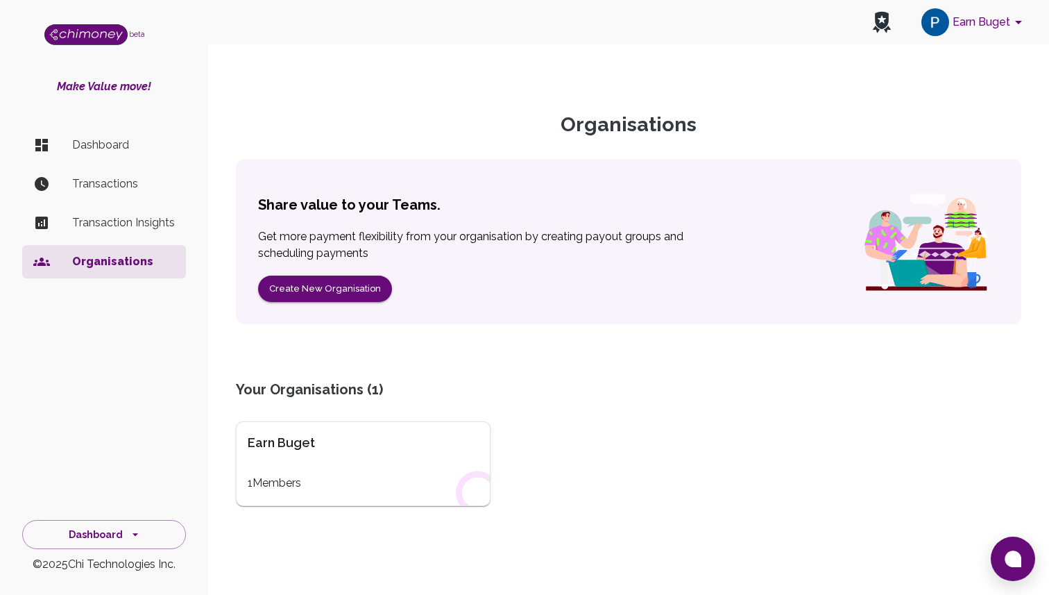
click at [148, 126] on ul "Dashboard Transactions Transaction Insights Organisations" at bounding box center [104, 206] width 164 height 167
click at [143, 147] on p "Dashboard" at bounding box center [123, 145] width 103 height 17
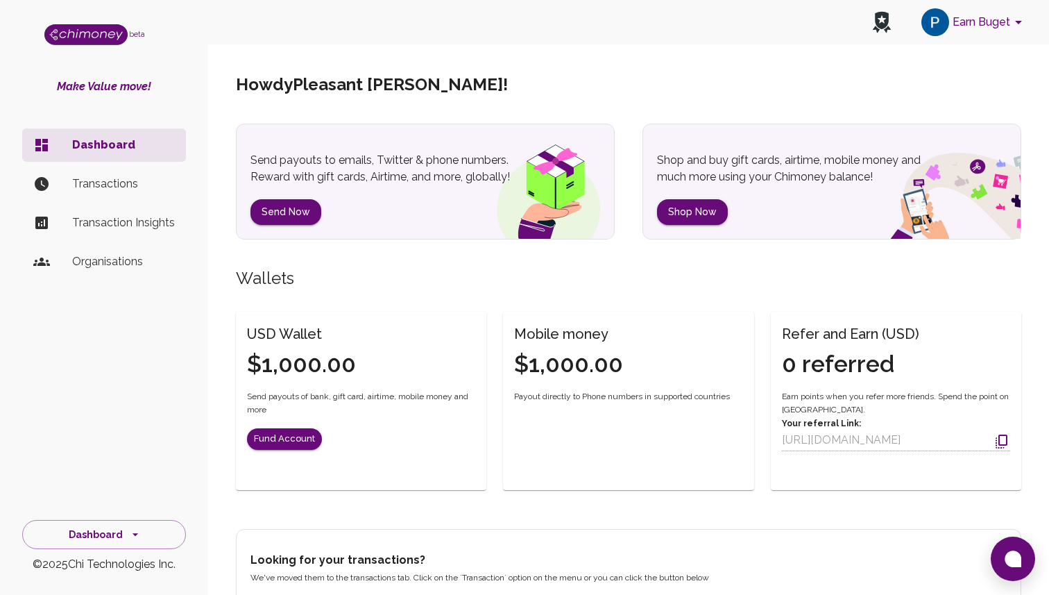
click at [989, 28] on button "Earn Buget" at bounding box center [974, 22] width 117 height 36
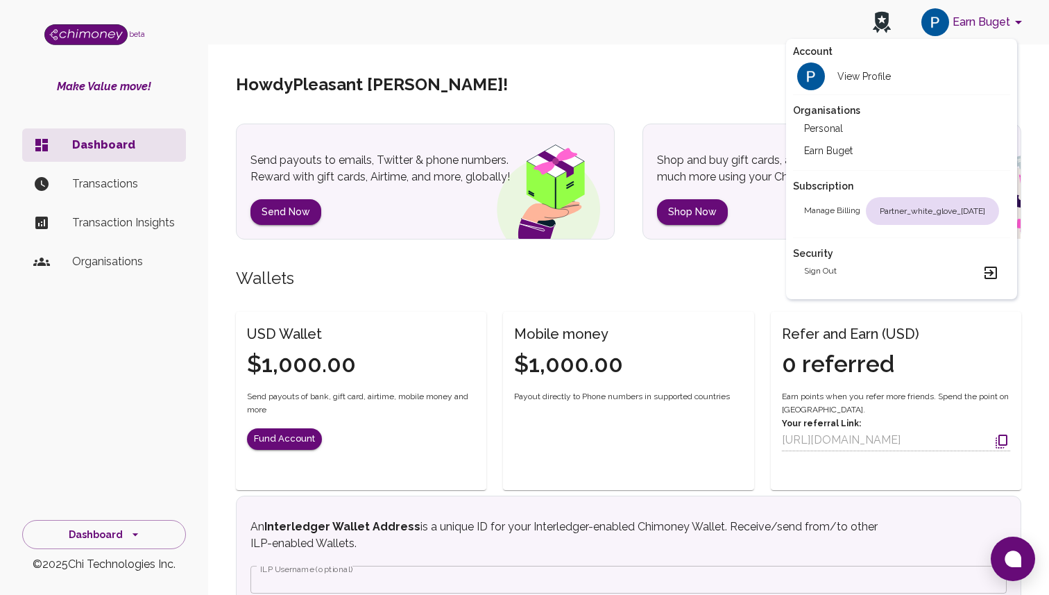
click at [175, 266] on div at bounding box center [524, 297] width 1049 height 595
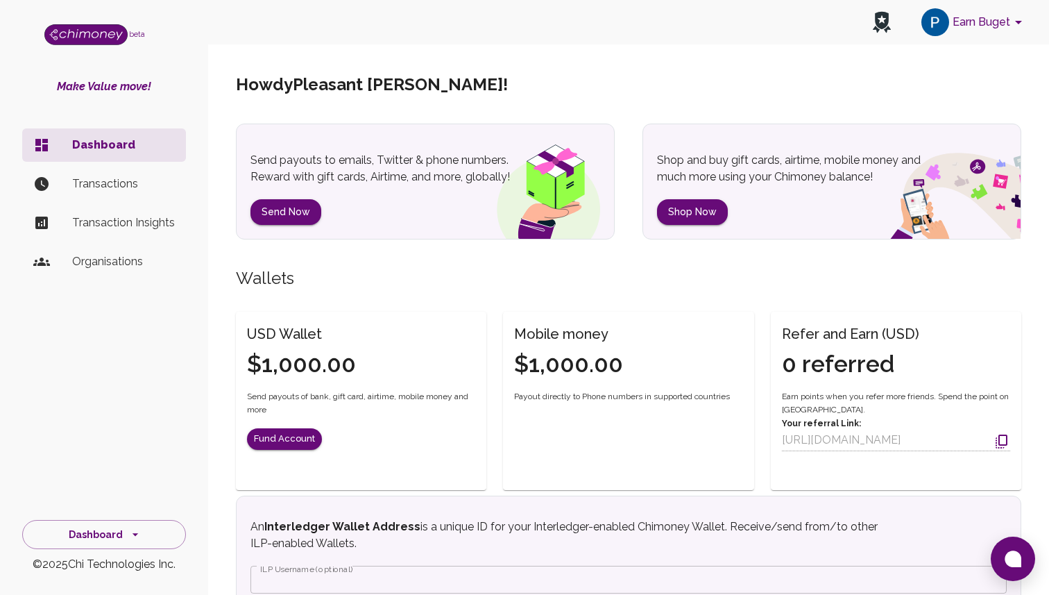
click at [136, 269] on p "Organisations" at bounding box center [123, 261] width 103 height 17
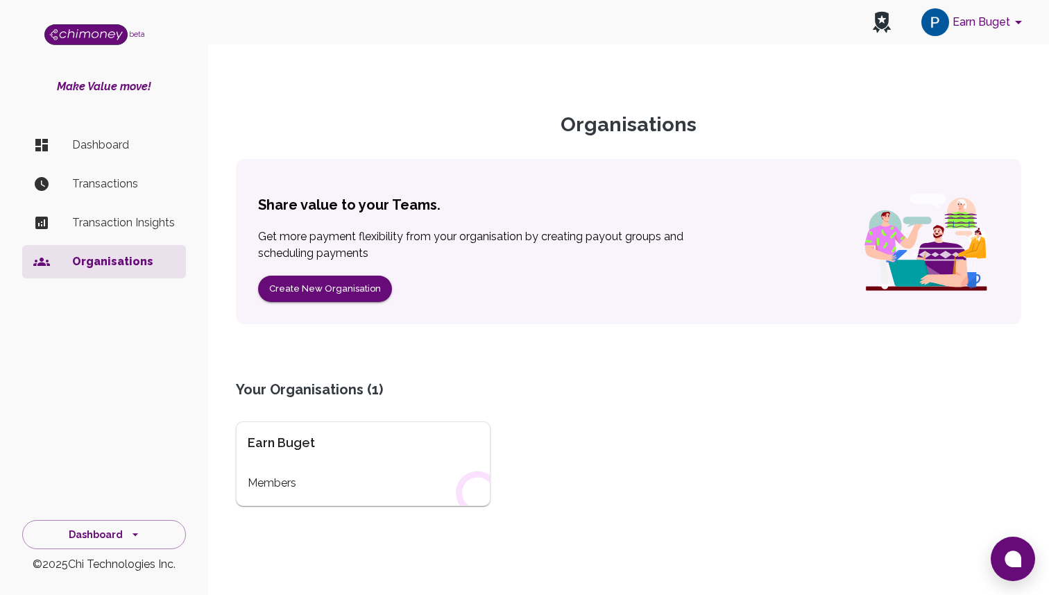
click at [155, 153] on li "Dashboard" at bounding box center [104, 144] width 164 height 33
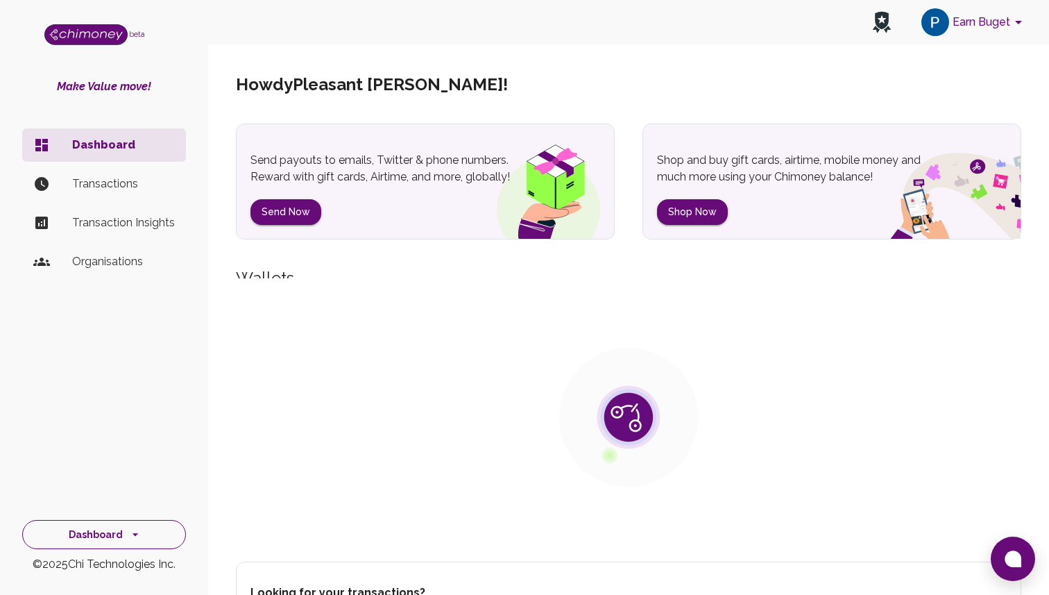
click at [128, 525] on button "Dashboard" at bounding box center [104, 535] width 164 height 30
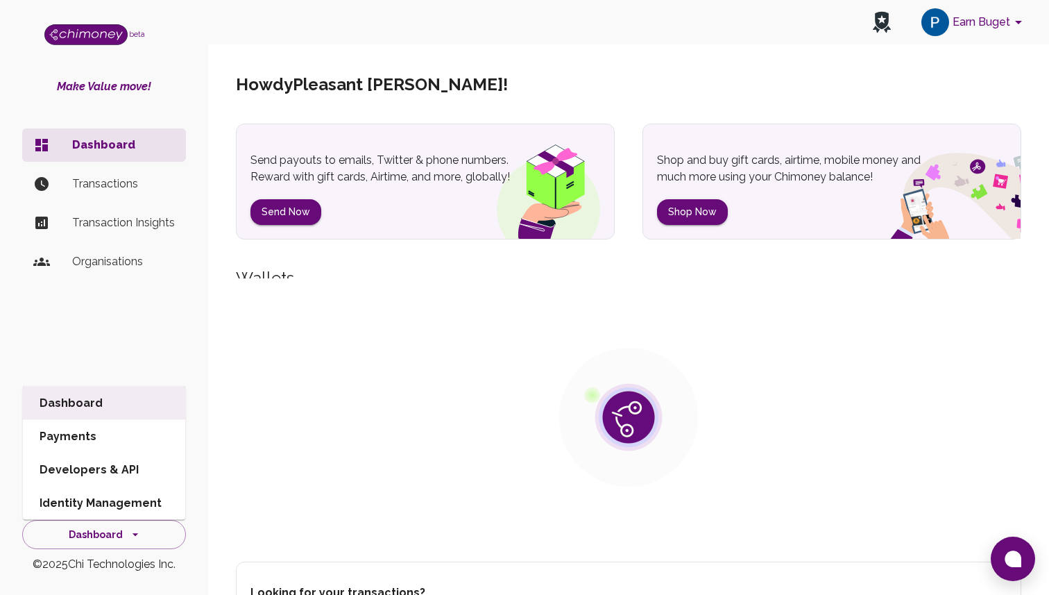
click at [142, 469] on li "Developers & API" at bounding box center [104, 469] width 162 height 33
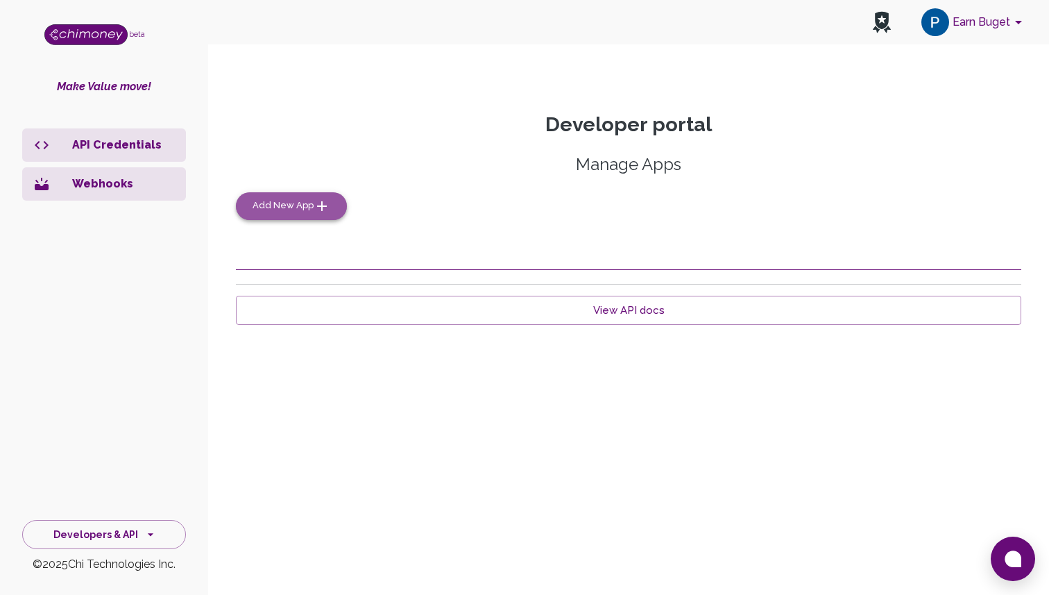
click at [315, 203] on icon "button" at bounding box center [322, 206] width 17 height 17
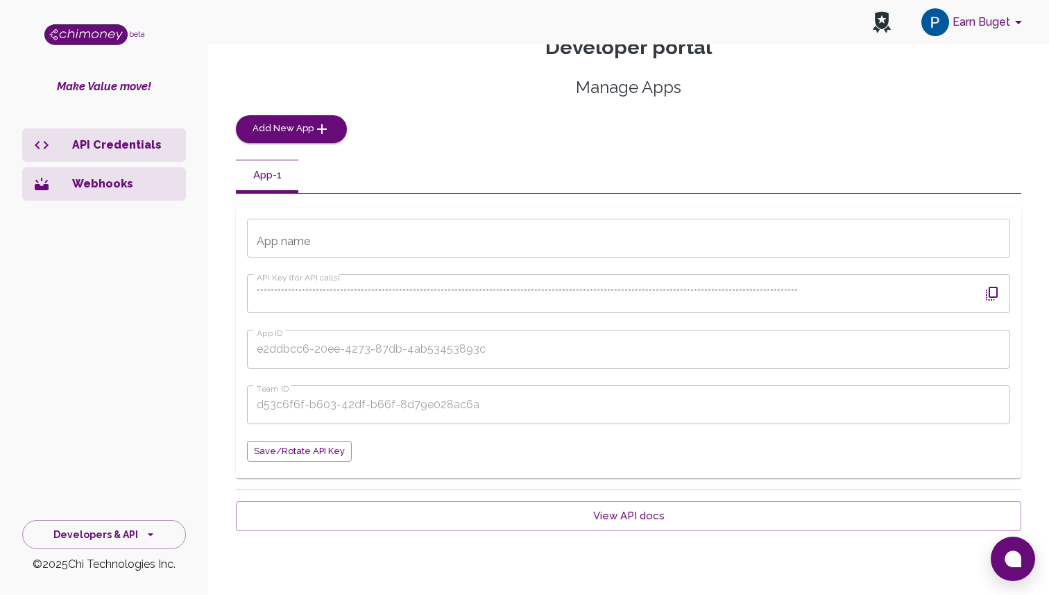
scroll to position [90, 0]
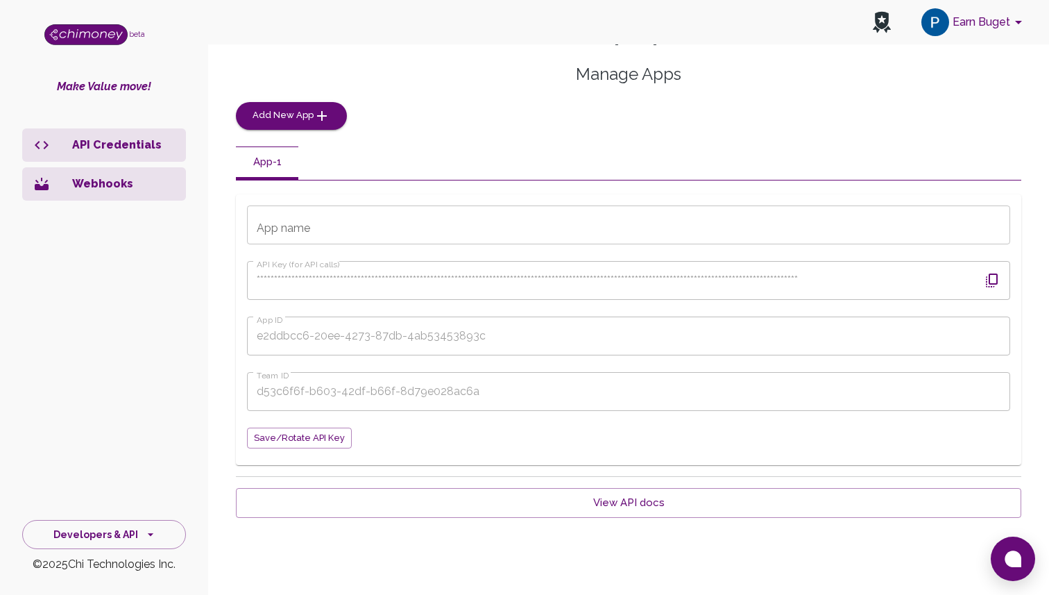
click at [989, 272] on icon "button" at bounding box center [992, 280] width 17 height 17
